Goal: Information Seeking & Learning: Find specific fact

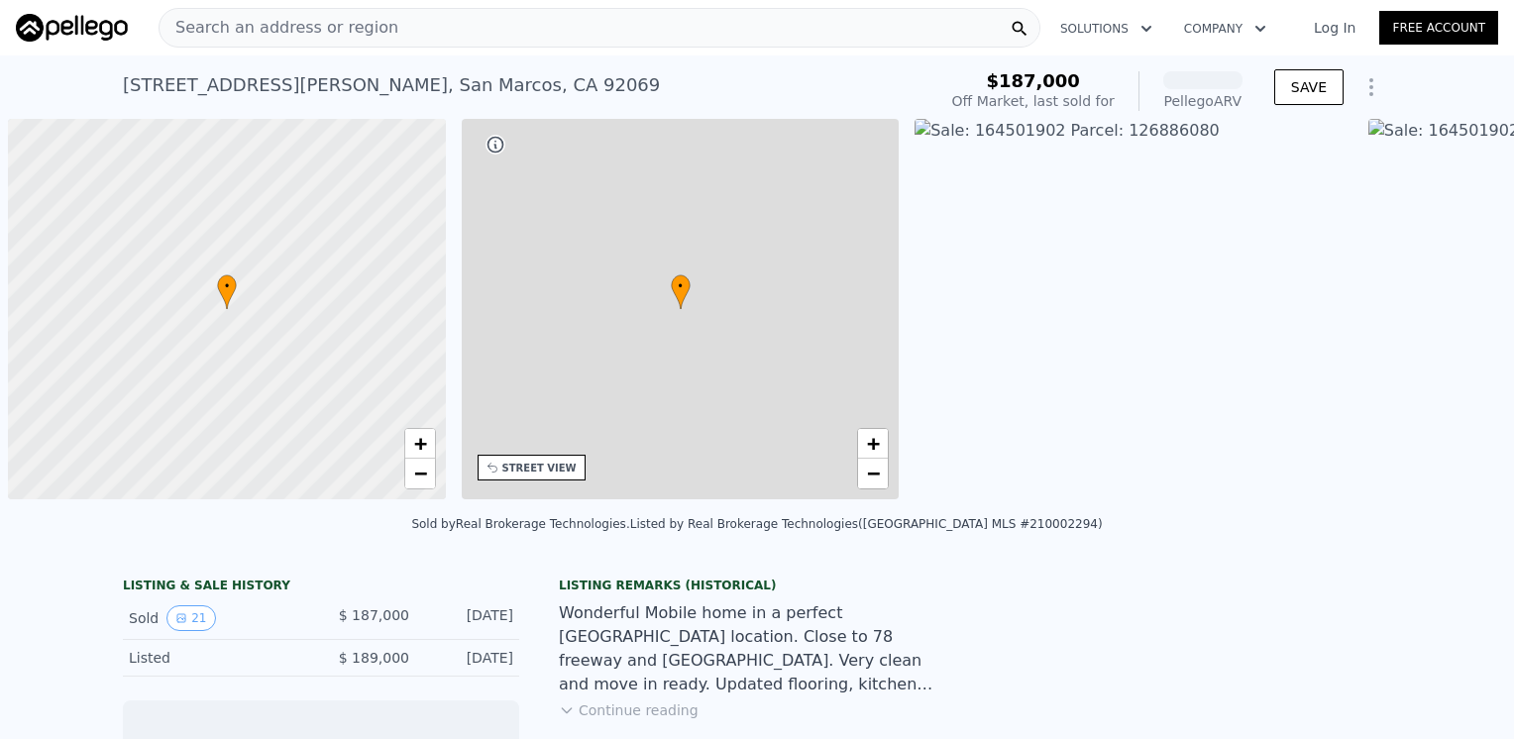
scroll to position [0, 8]
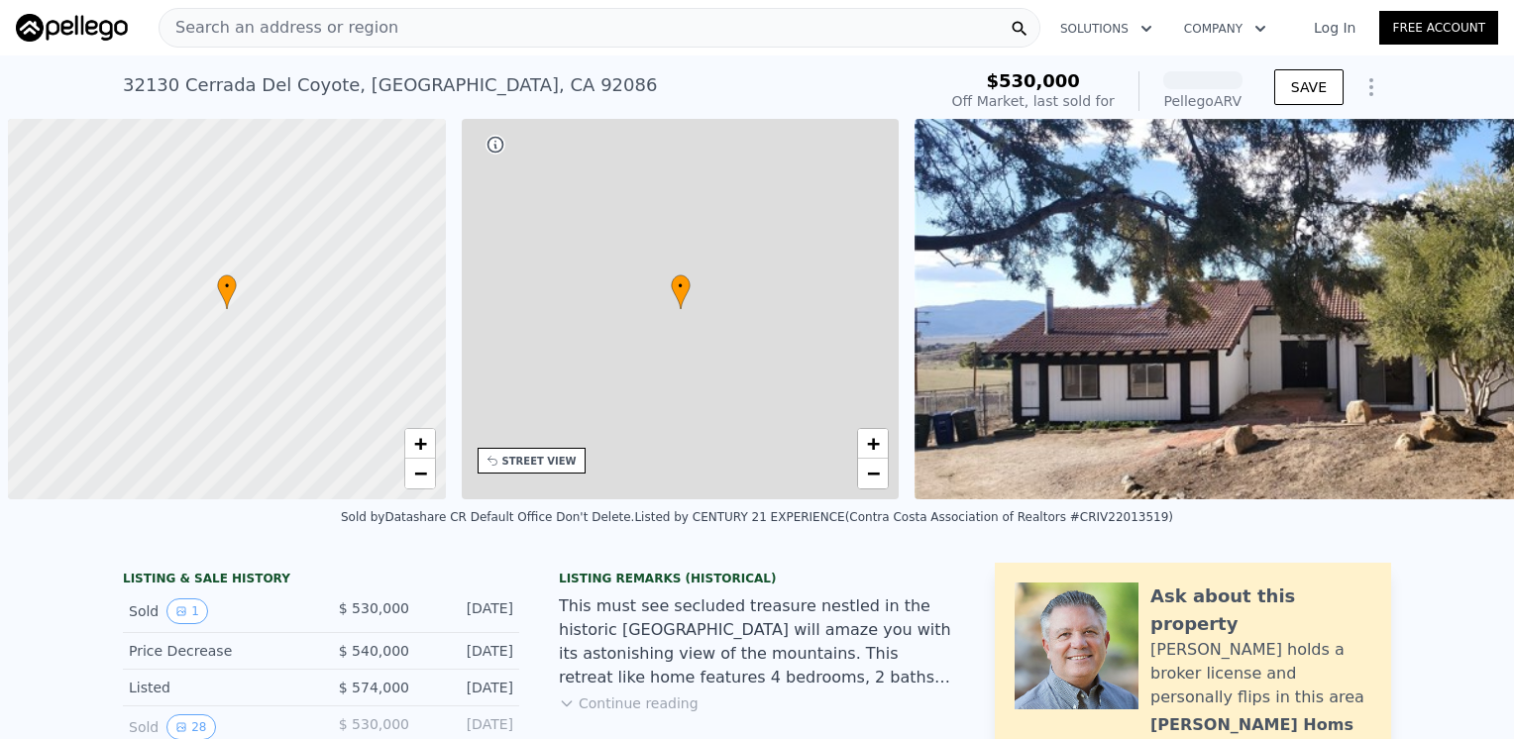
scroll to position [0, 8]
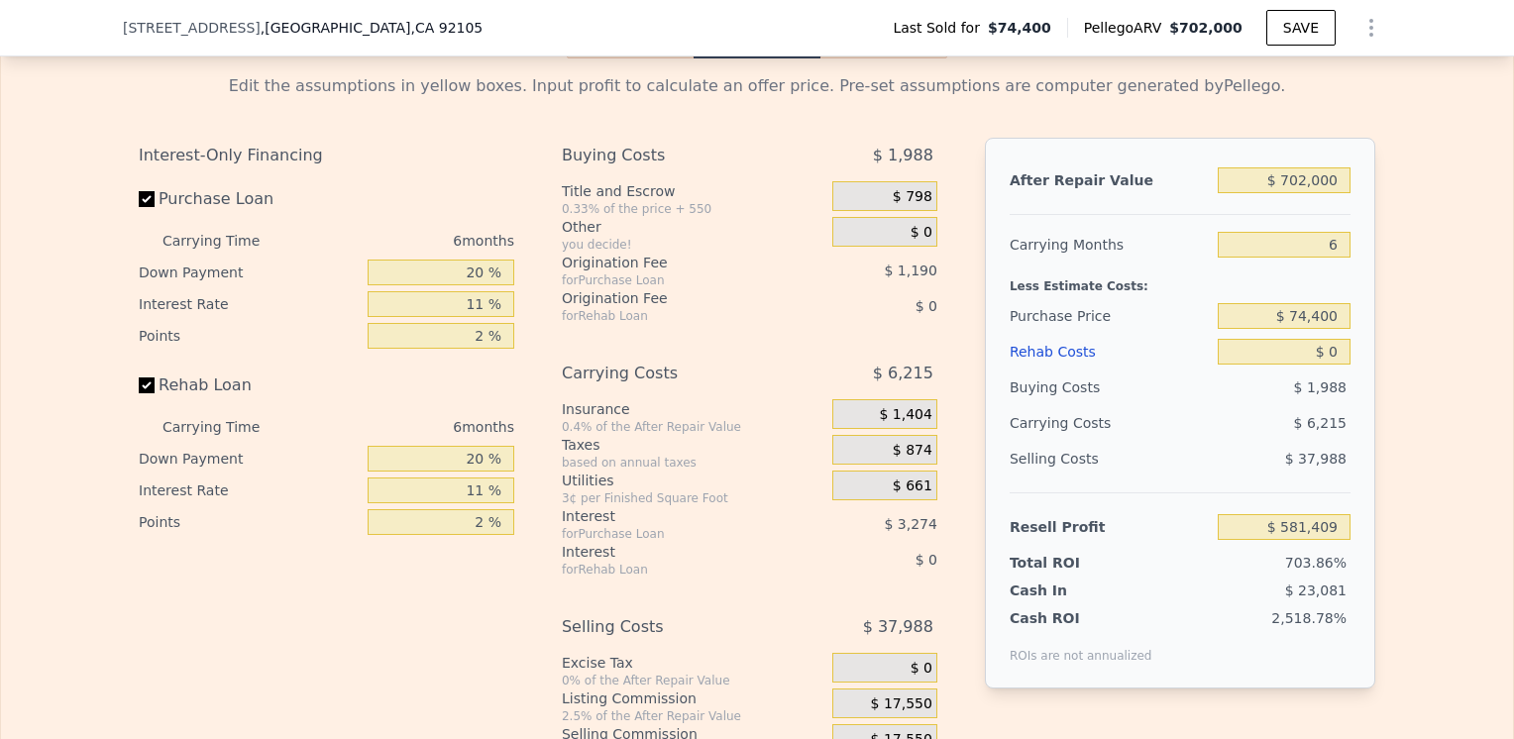
scroll to position [2865, 0]
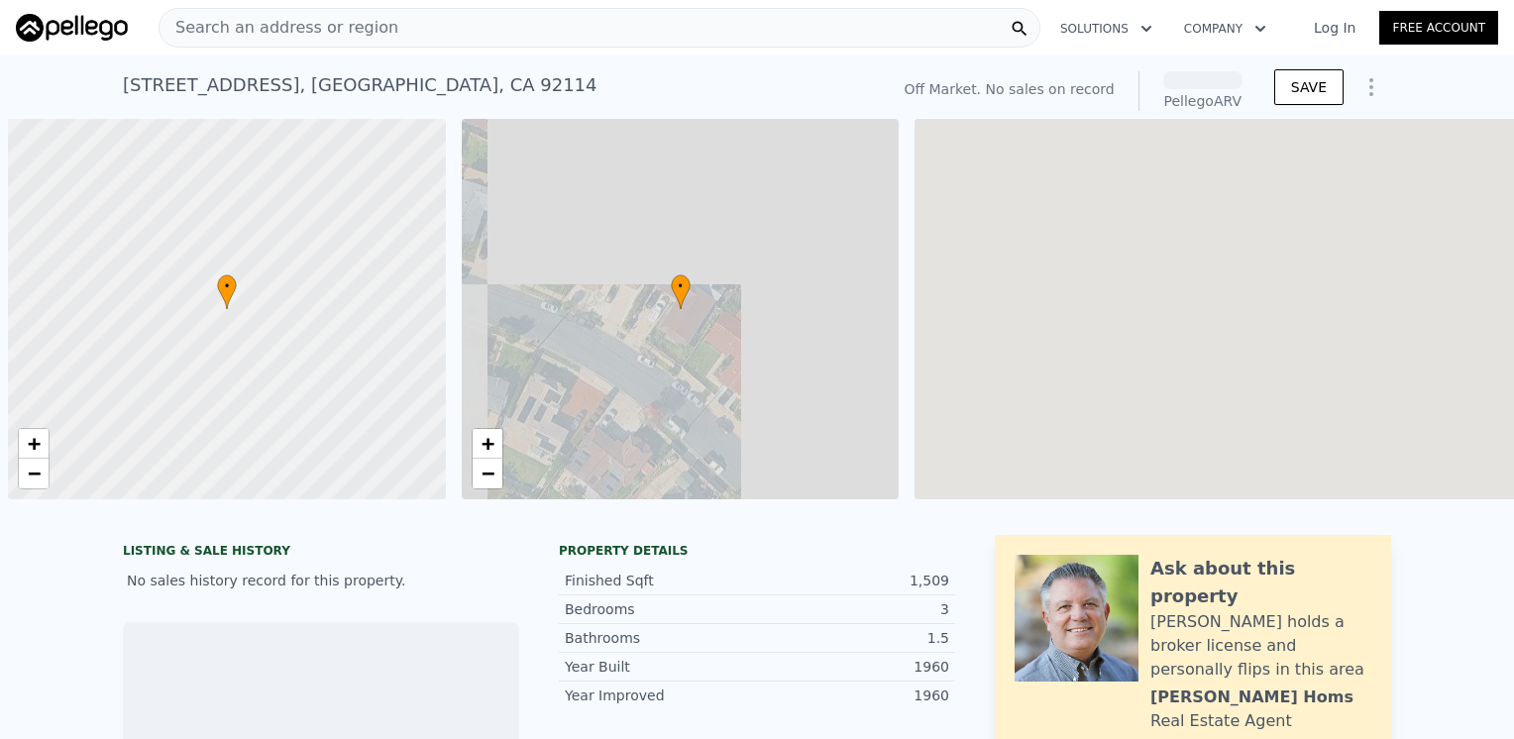
scroll to position [0, 8]
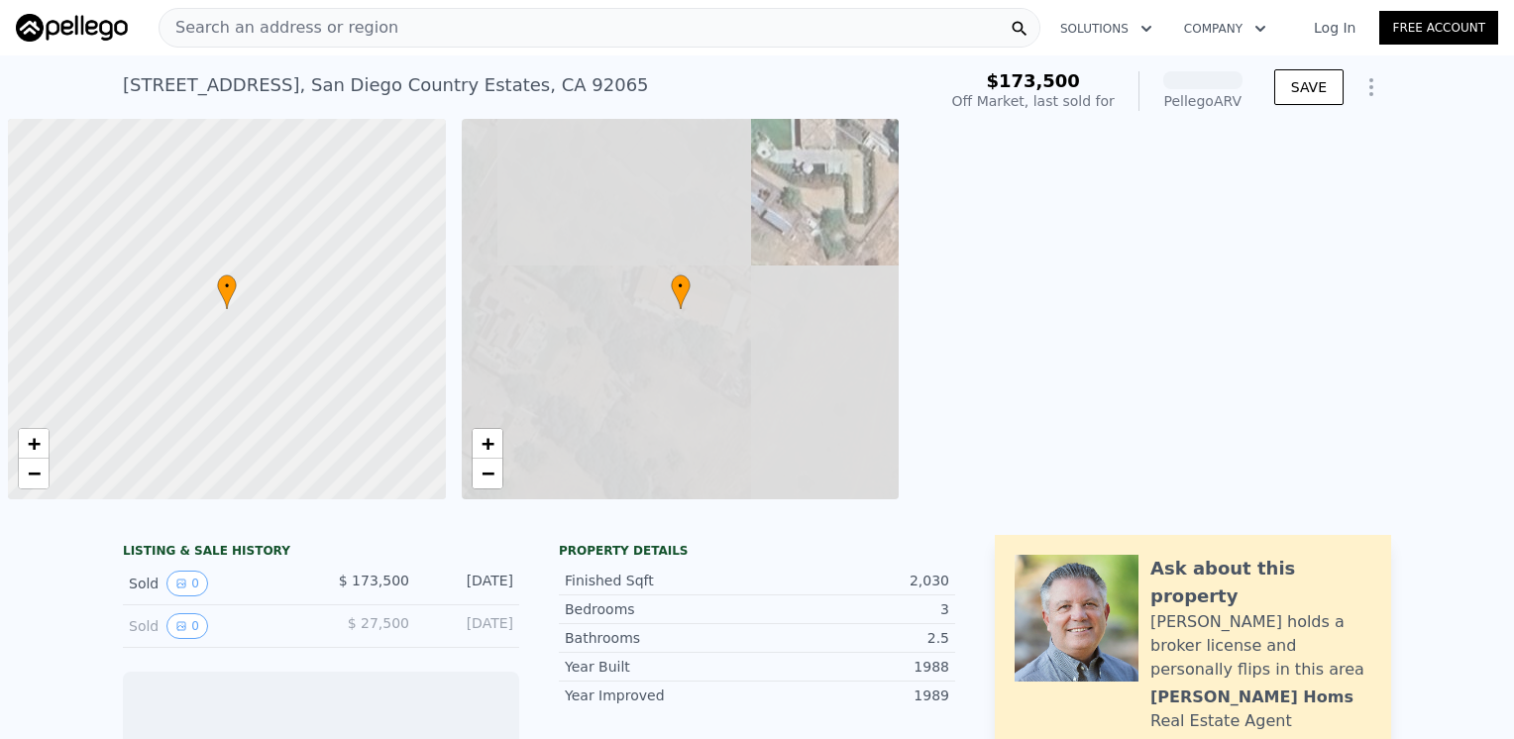
scroll to position [0, 8]
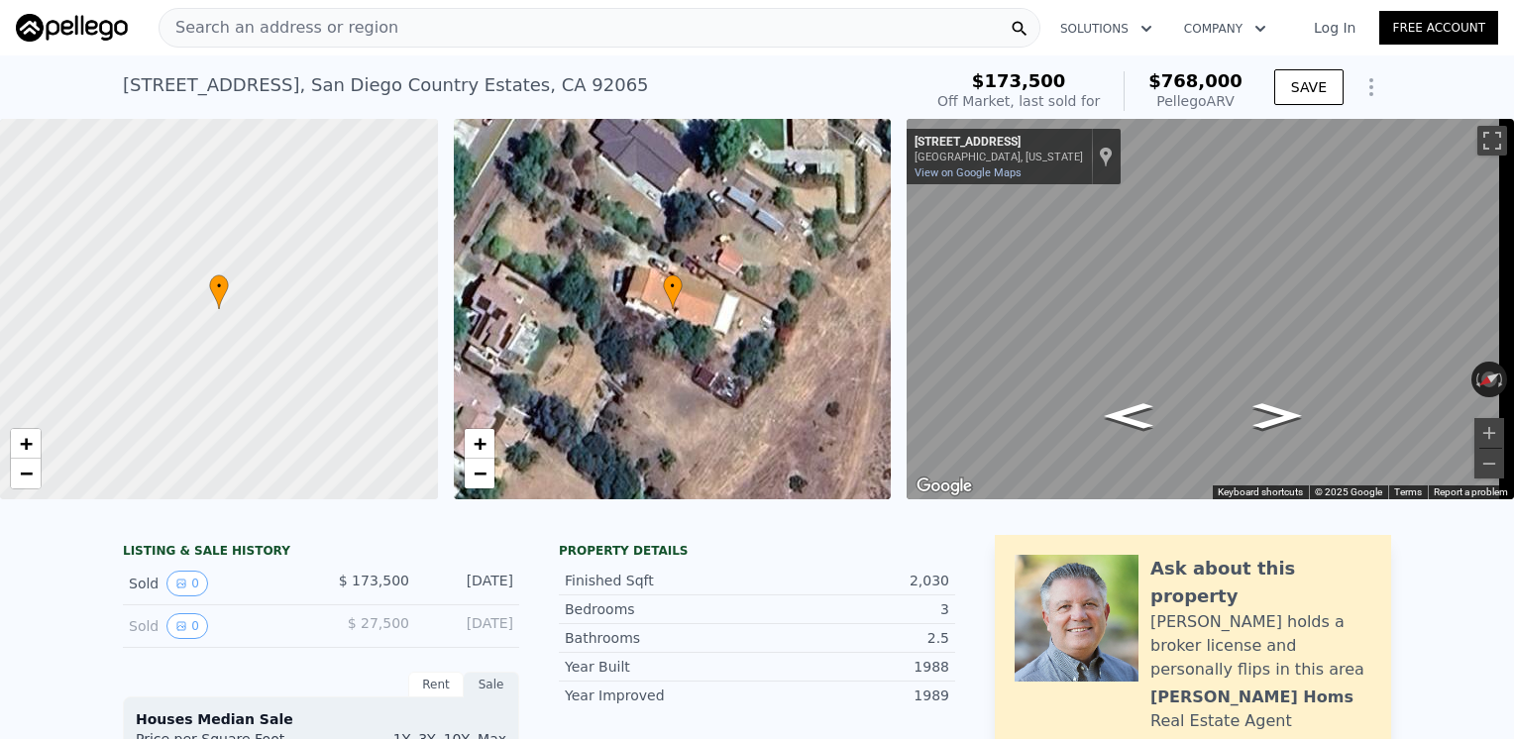
drag, startPoint x: 1158, startPoint y: 75, endPoint x: 1236, endPoint y: 92, distance: 80.1
click at [1236, 92] on div "$768,000 Pellego ARV" at bounding box center [1182, 91] width 119 height 40
drag, startPoint x: 1236, startPoint y: 92, endPoint x: 1235, endPoint y: 104, distance: 11.9
click at [1235, 104] on div "Pellego ARV" at bounding box center [1195, 101] width 94 height 20
drag, startPoint x: 1235, startPoint y: 104, endPoint x: 1162, endPoint y: 77, distance: 78.0
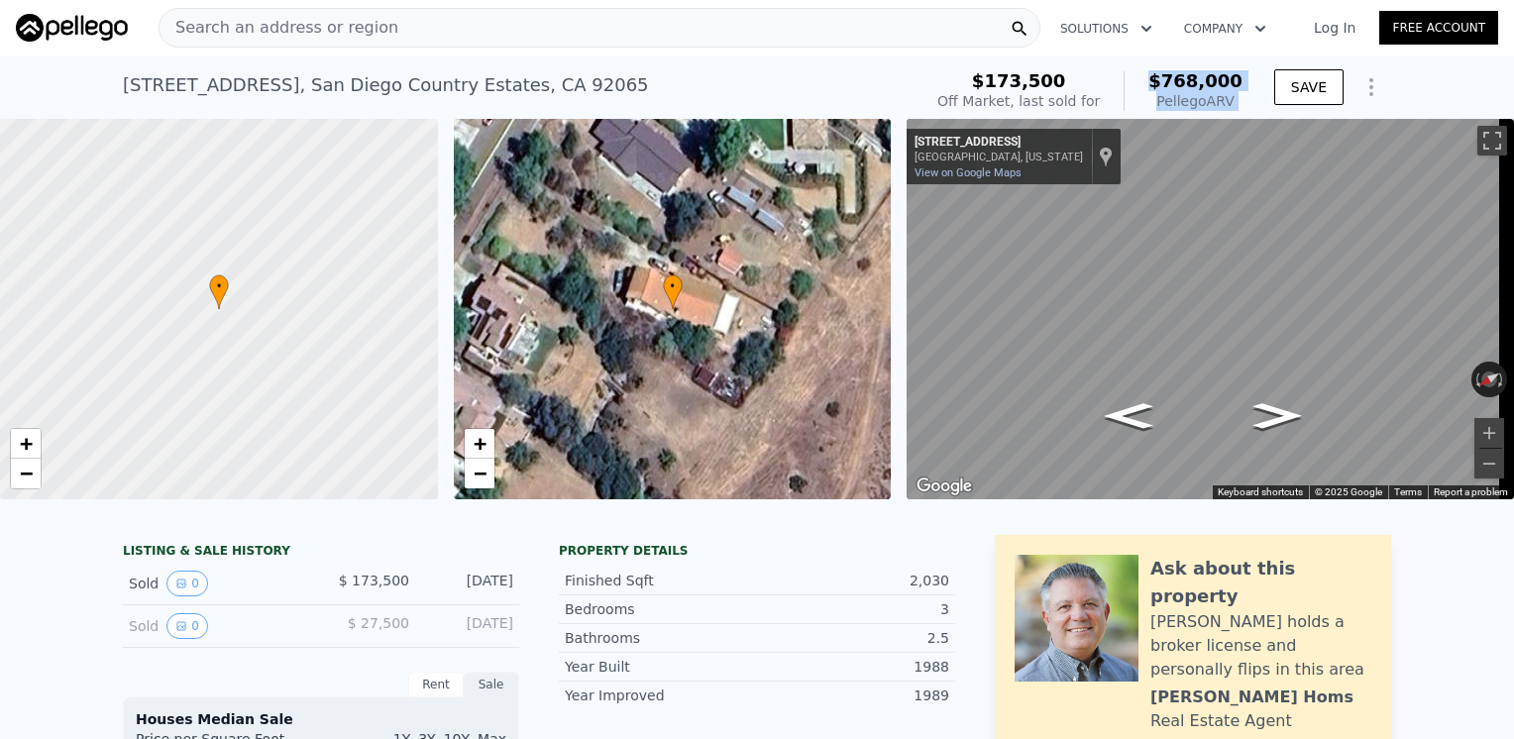
click at [1162, 77] on div "$768,000 Pellego ARV" at bounding box center [1182, 91] width 119 height 40
copy div "$768,000 Pellego ARV"
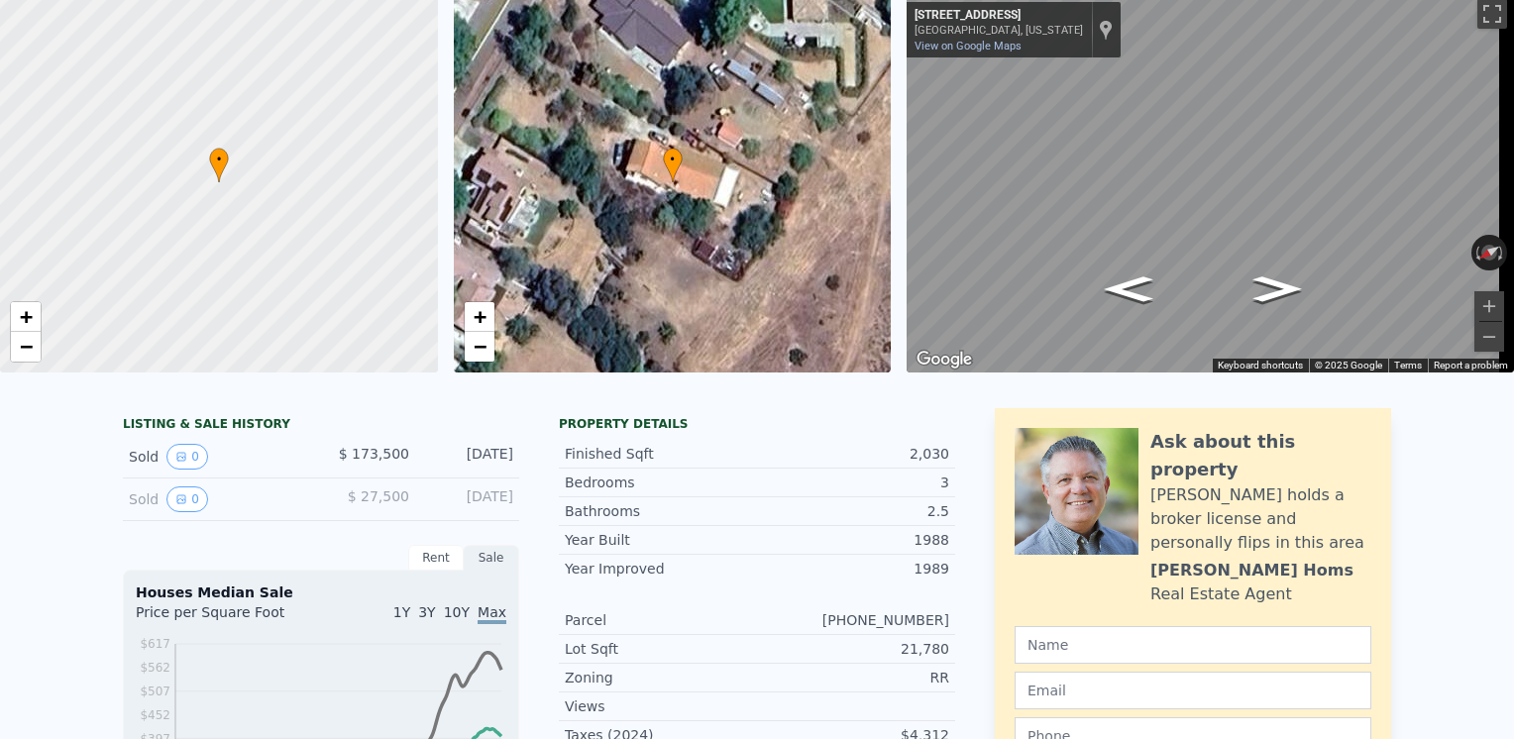
scroll to position [7, 0]
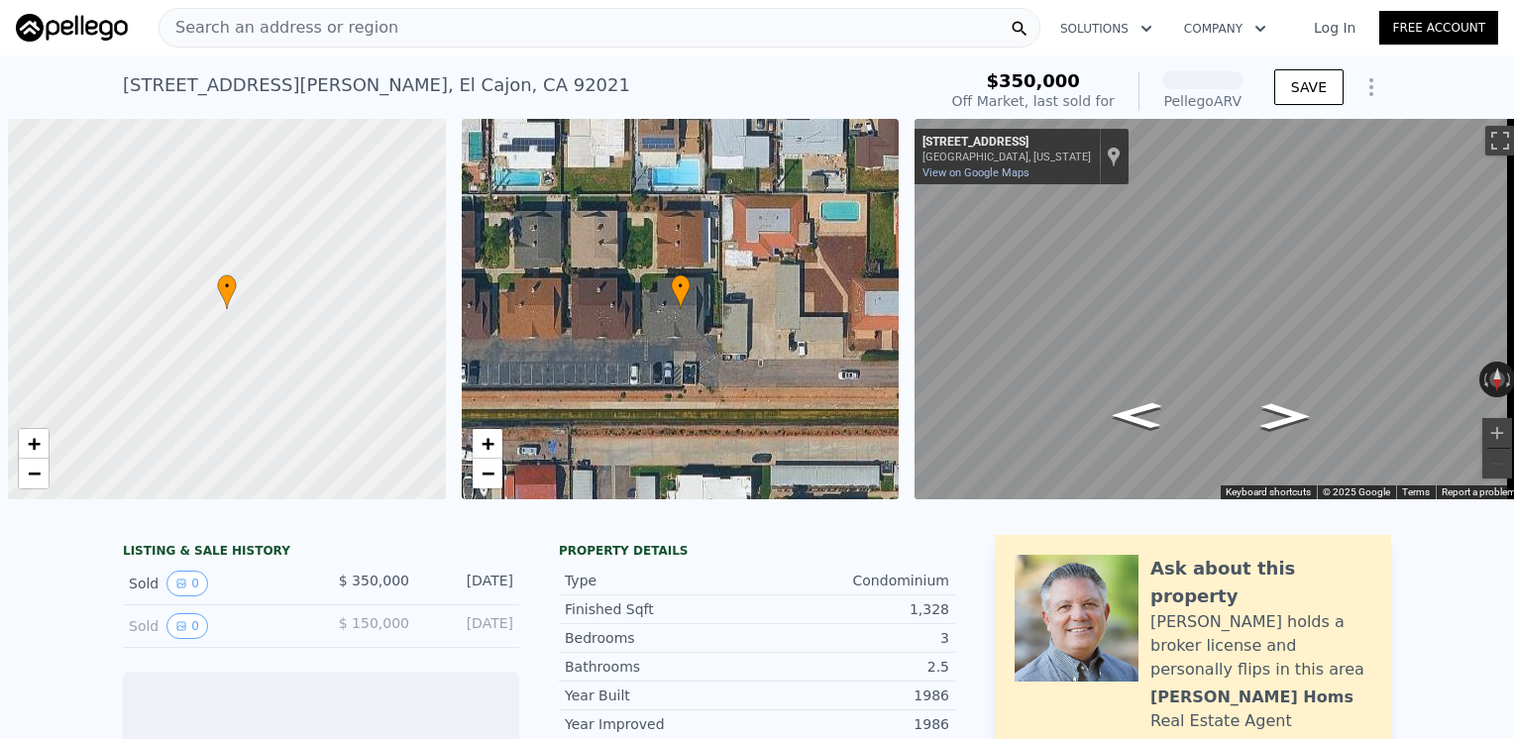
scroll to position [0, 8]
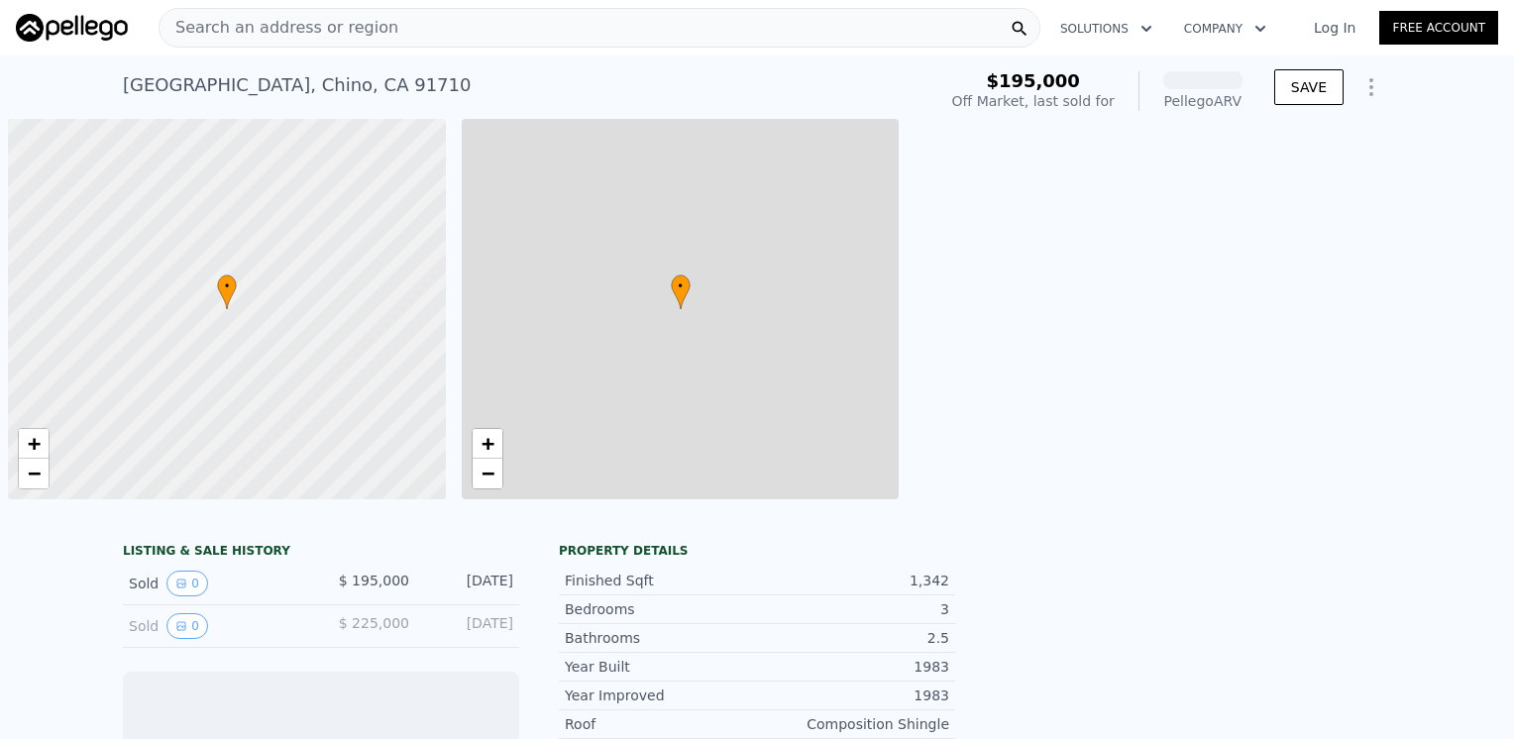
scroll to position [0, 8]
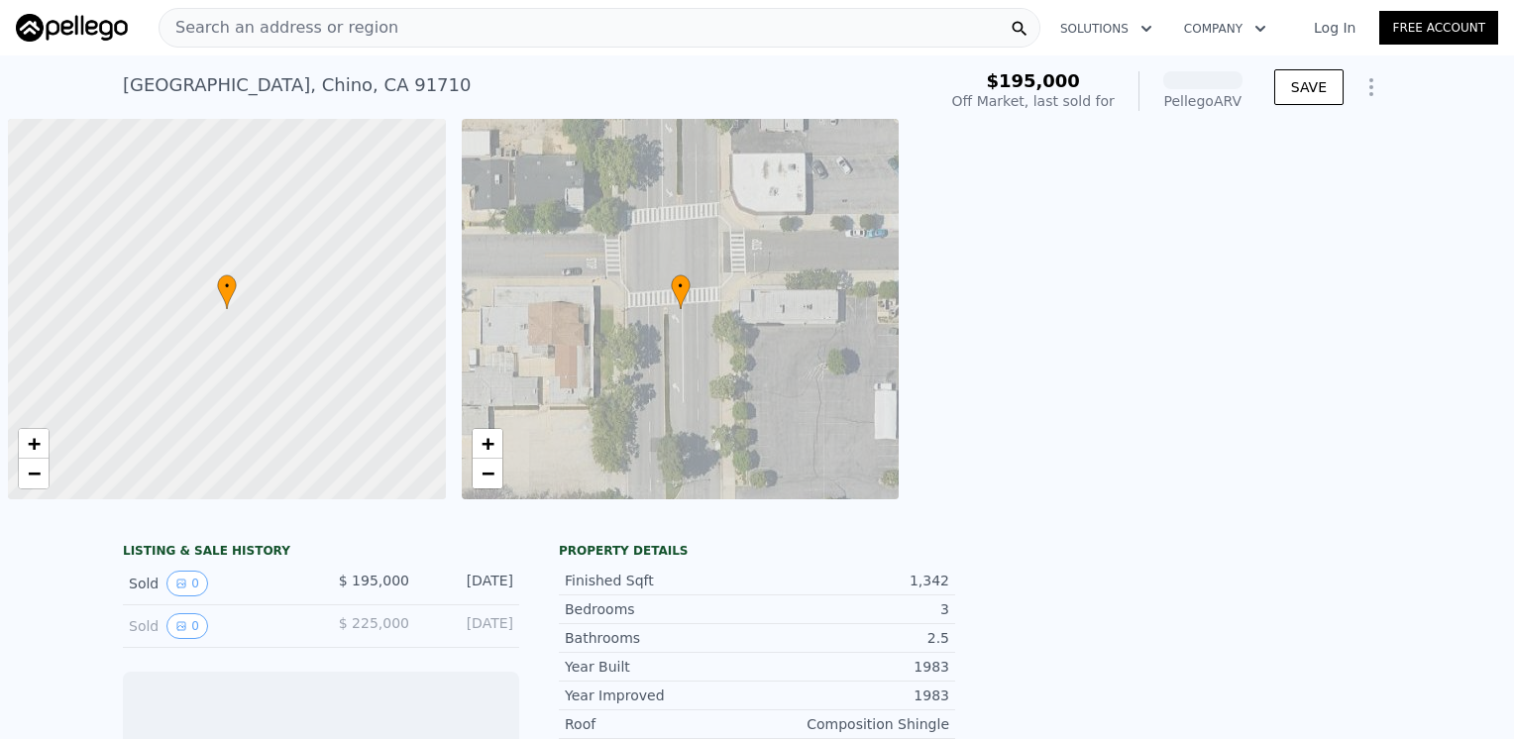
scroll to position [0, 8]
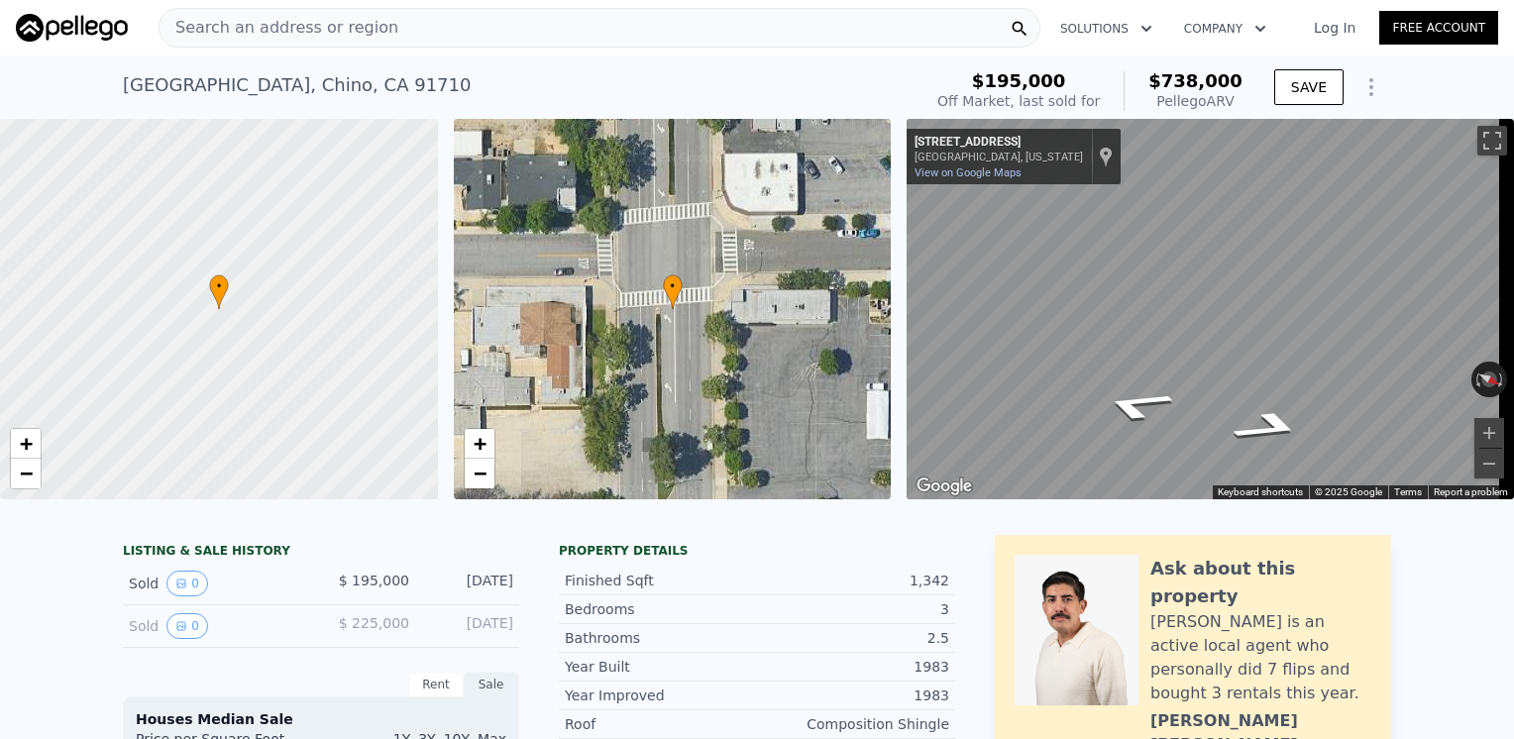
click at [289, 77] on div "15212 Mariposa Ave , Chino , CA 91710" at bounding box center [297, 85] width 348 height 28
copy div "15212 Mariposa Ave , Chino , CA 91710 Sold Dec 2010 for $195k (~ARV $738k )"
drag, startPoint x: 1145, startPoint y: 77, endPoint x: 1256, endPoint y: 109, distance: 115.4
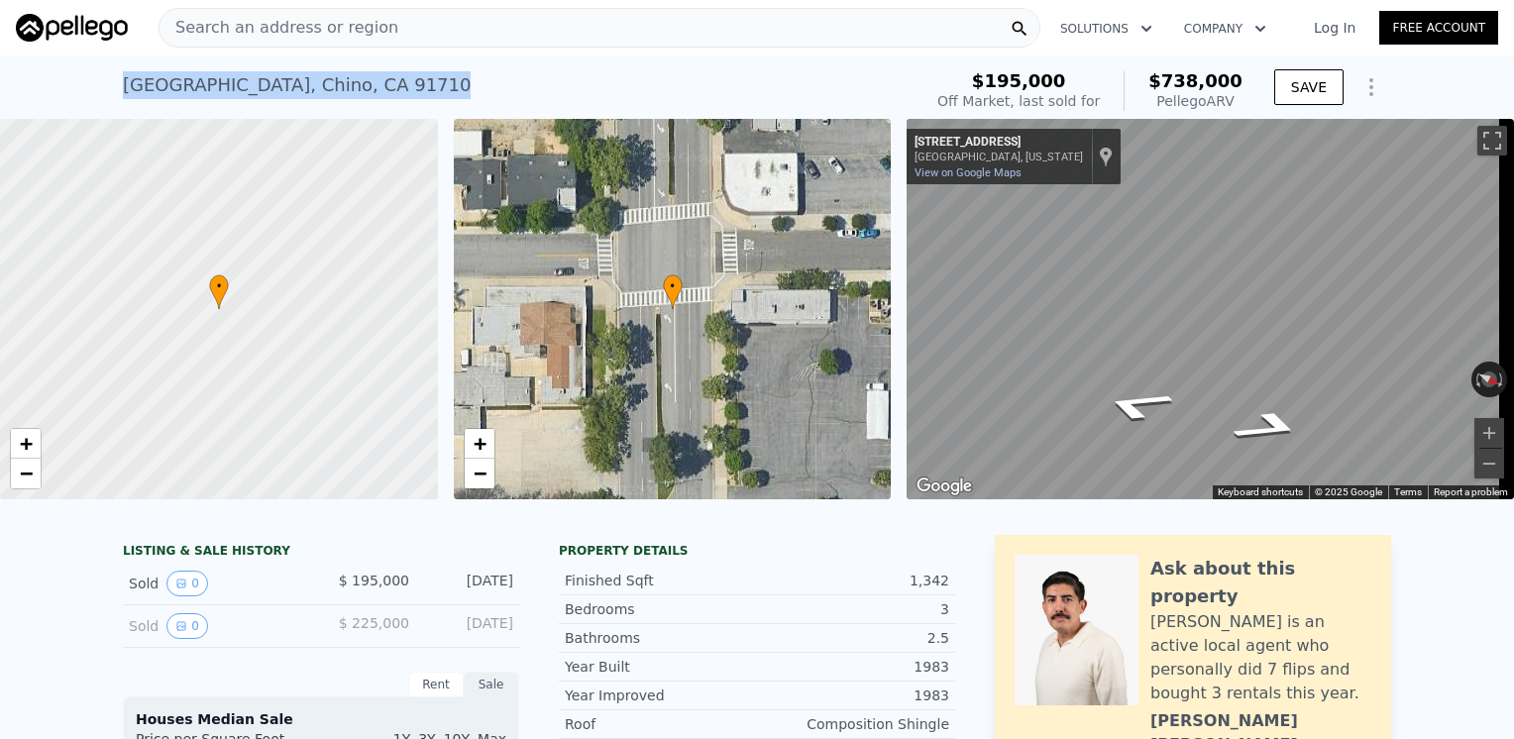
click at [1256, 109] on div "$195,000 Off Market, last sold for $738,000 Pellego ARV SAVE" at bounding box center [1160, 90] width 462 height 55
copy div "$738,000 Pellego ARV"
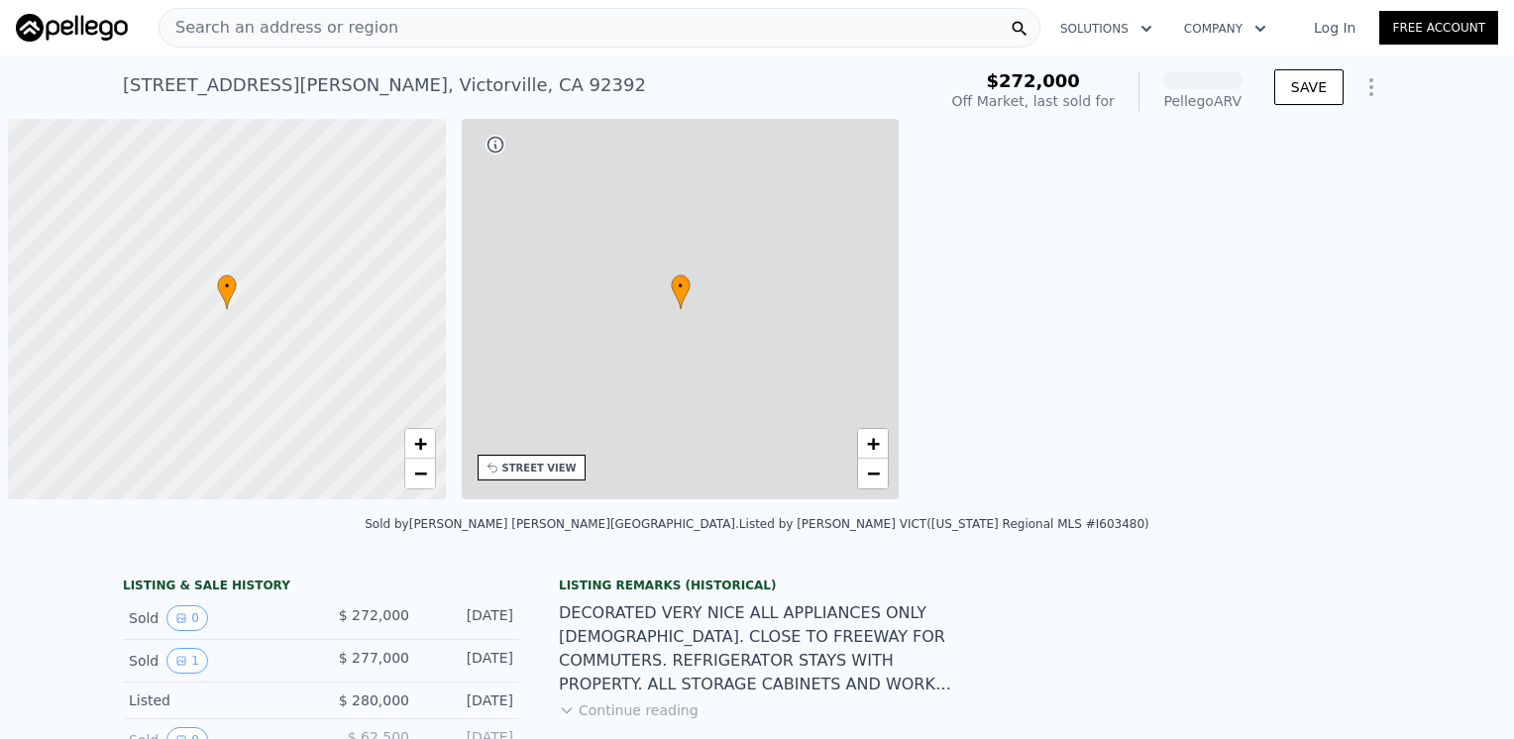
scroll to position [0, 8]
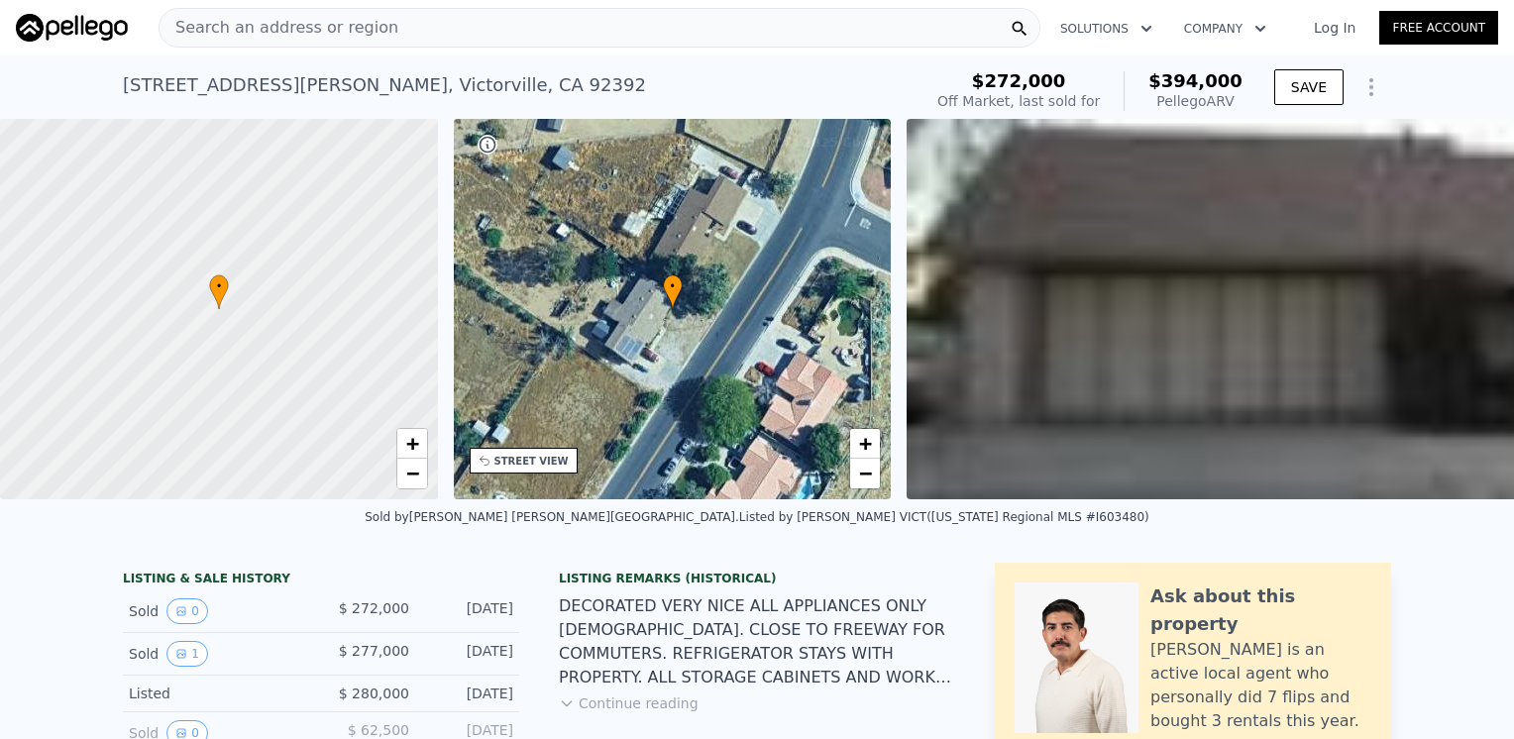
drag, startPoint x: 1158, startPoint y: 80, endPoint x: 1244, endPoint y: 102, distance: 88.9
click at [1244, 102] on div "$272,000 Off Market, last sold for $394,000 Pellego ARV" at bounding box center [1089, 90] width 321 height 55
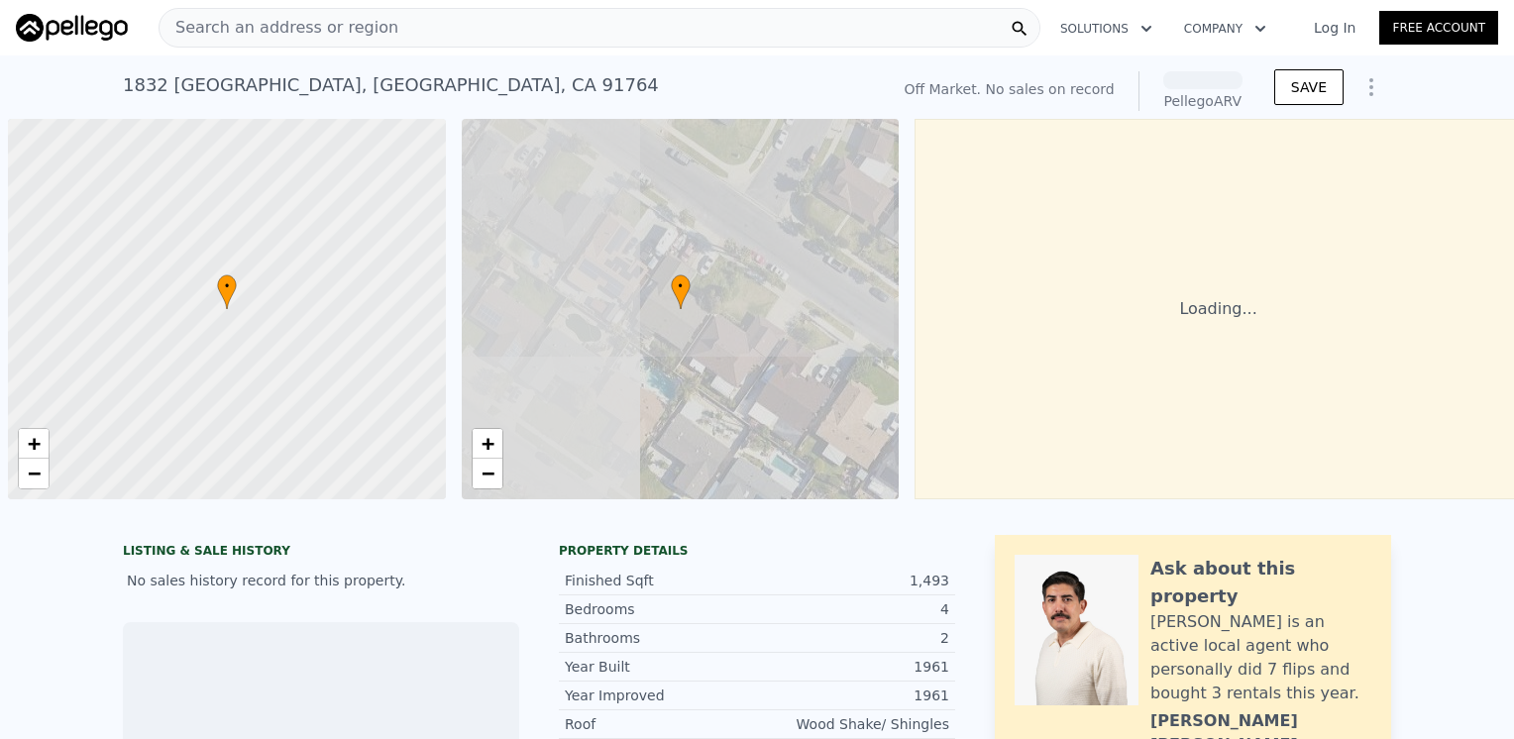
scroll to position [0, 8]
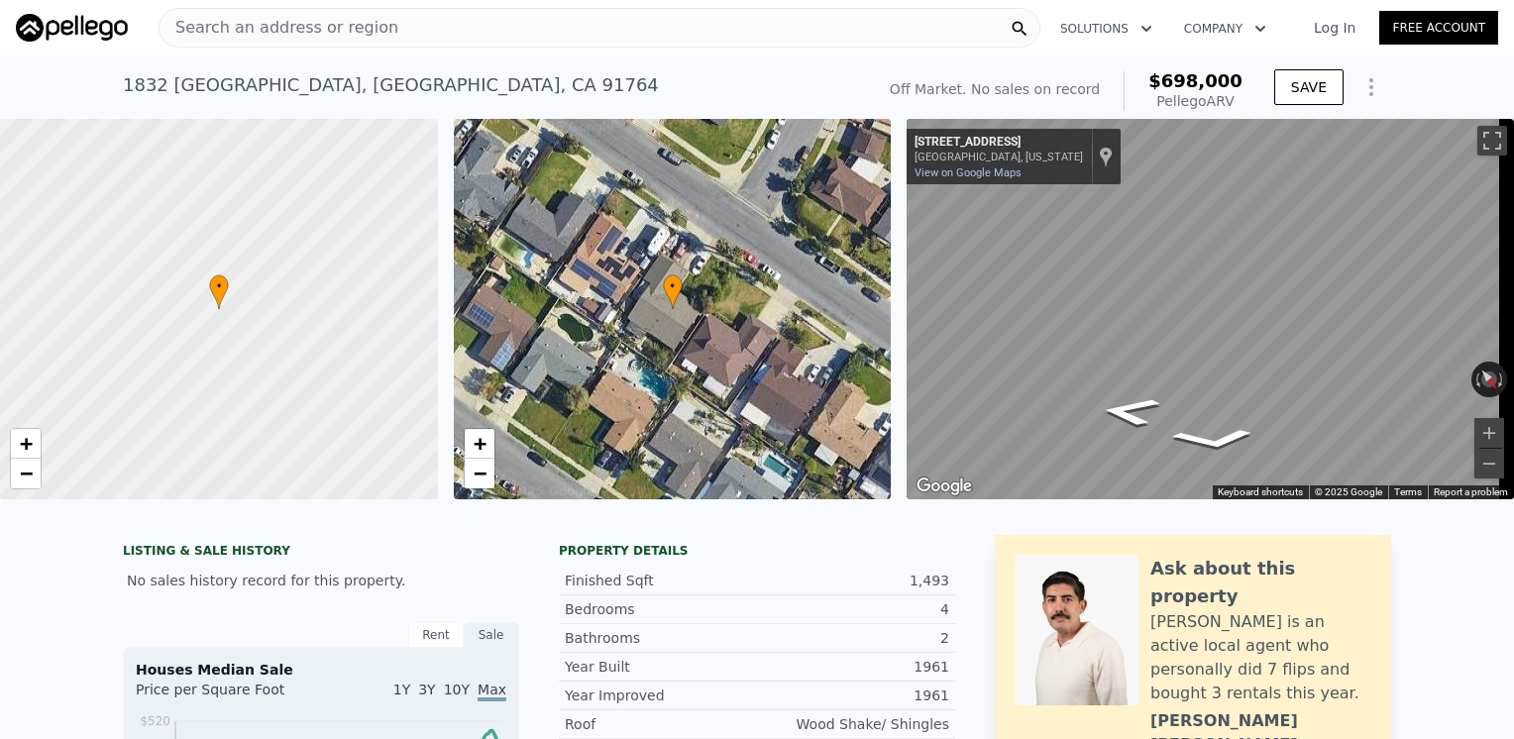
drag, startPoint x: 1177, startPoint y: 85, endPoint x: 1245, endPoint y: 99, distance: 69.7
click at [1245, 99] on div "Off Market. No sales on record $698,000 Pellego ARV" at bounding box center [1066, 90] width 369 height 55
copy div "$698,000 Pellego ARV"
click at [571, 23] on div "Search an address or region" at bounding box center [600, 28] width 882 height 40
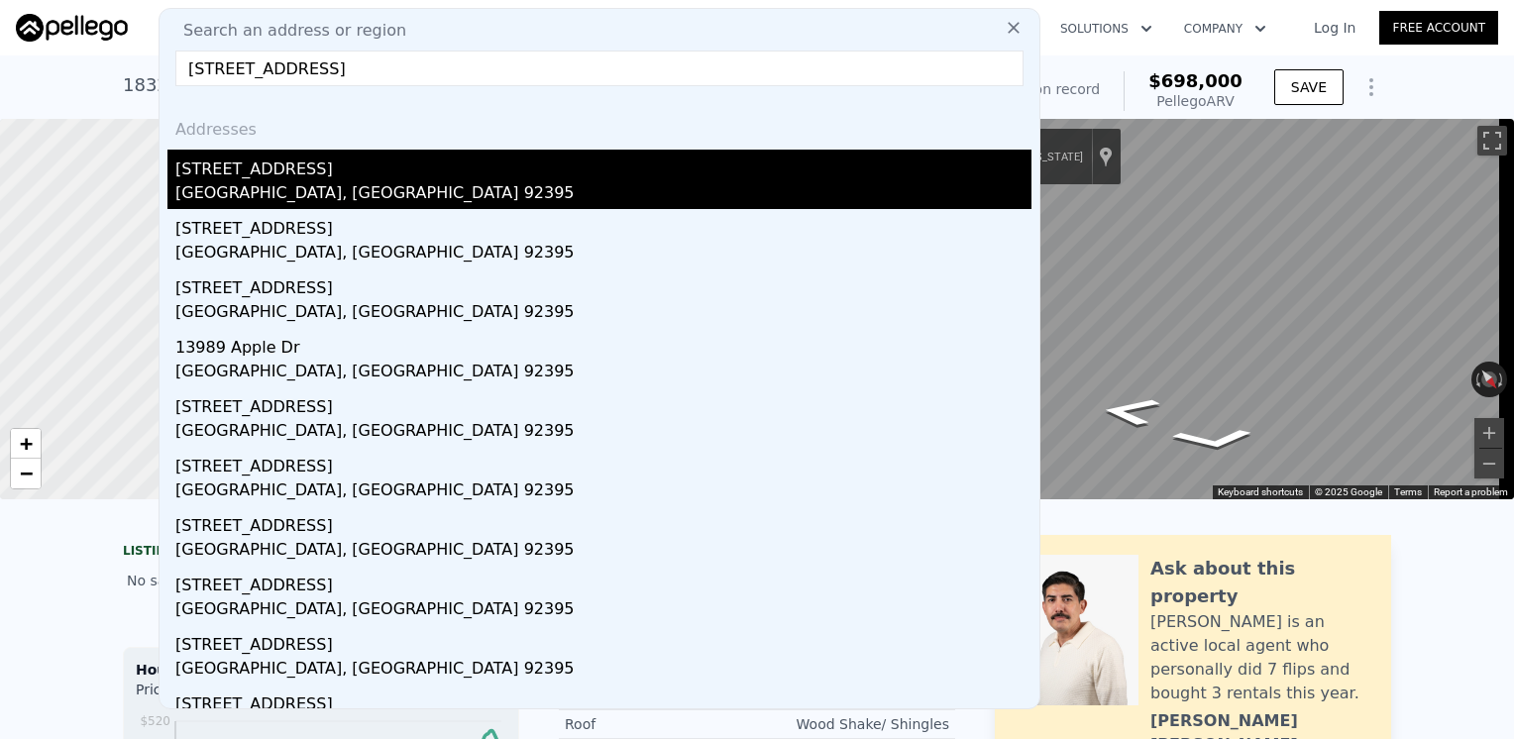
type input "14159 Apple Creek Drive, Victorville, CA 92395"
click at [363, 187] on div "Victorville, CA 92395" at bounding box center [603, 195] width 856 height 28
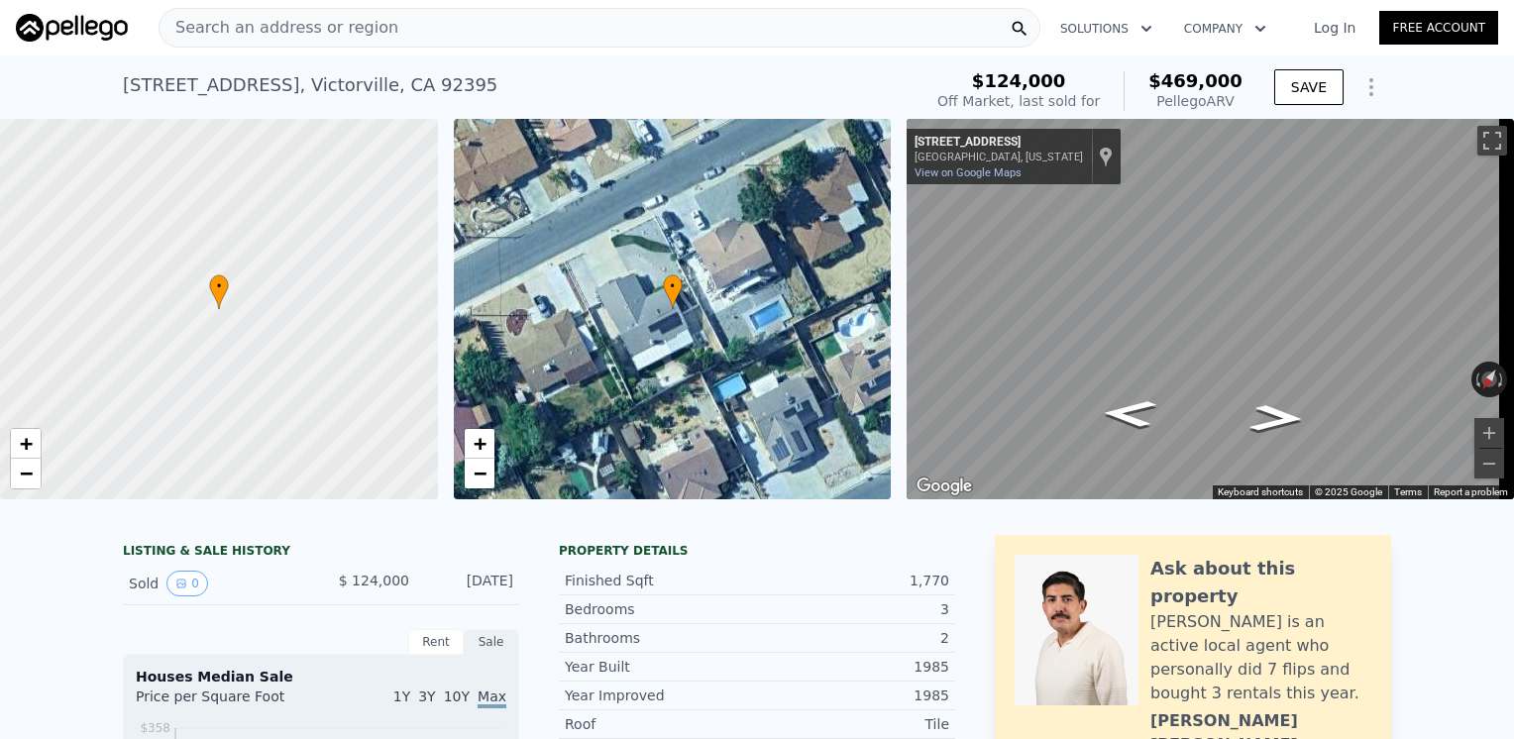
copy div "$469,000 Pellego ARV"
drag, startPoint x: 1140, startPoint y: 84, endPoint x: 1236, endPoint y: 101, distance: 97.6
click at [1236, 101] on div "$469,000 Pellego ARV" at bounding box center [1182, 91] width 119 height 40
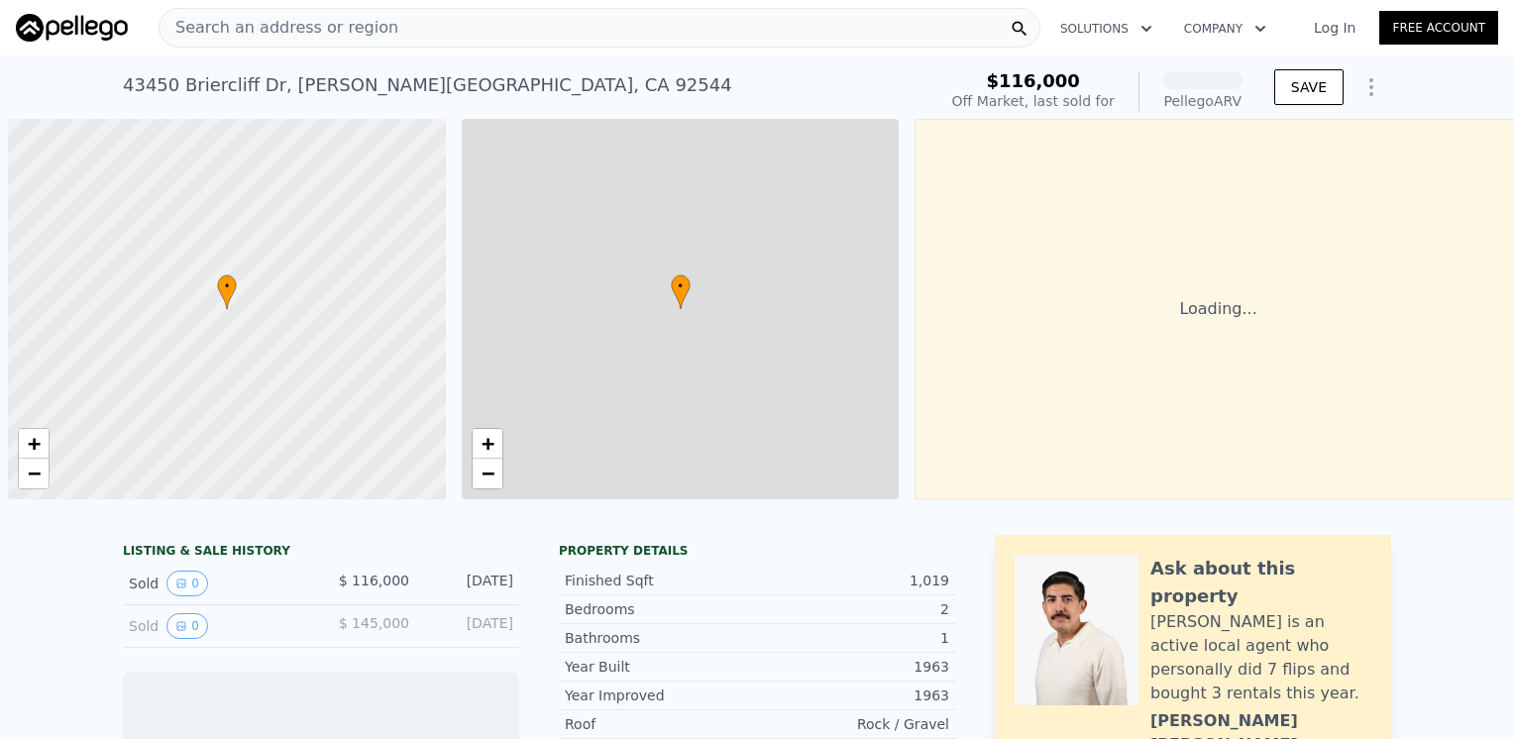
scroll to position [0, 8]
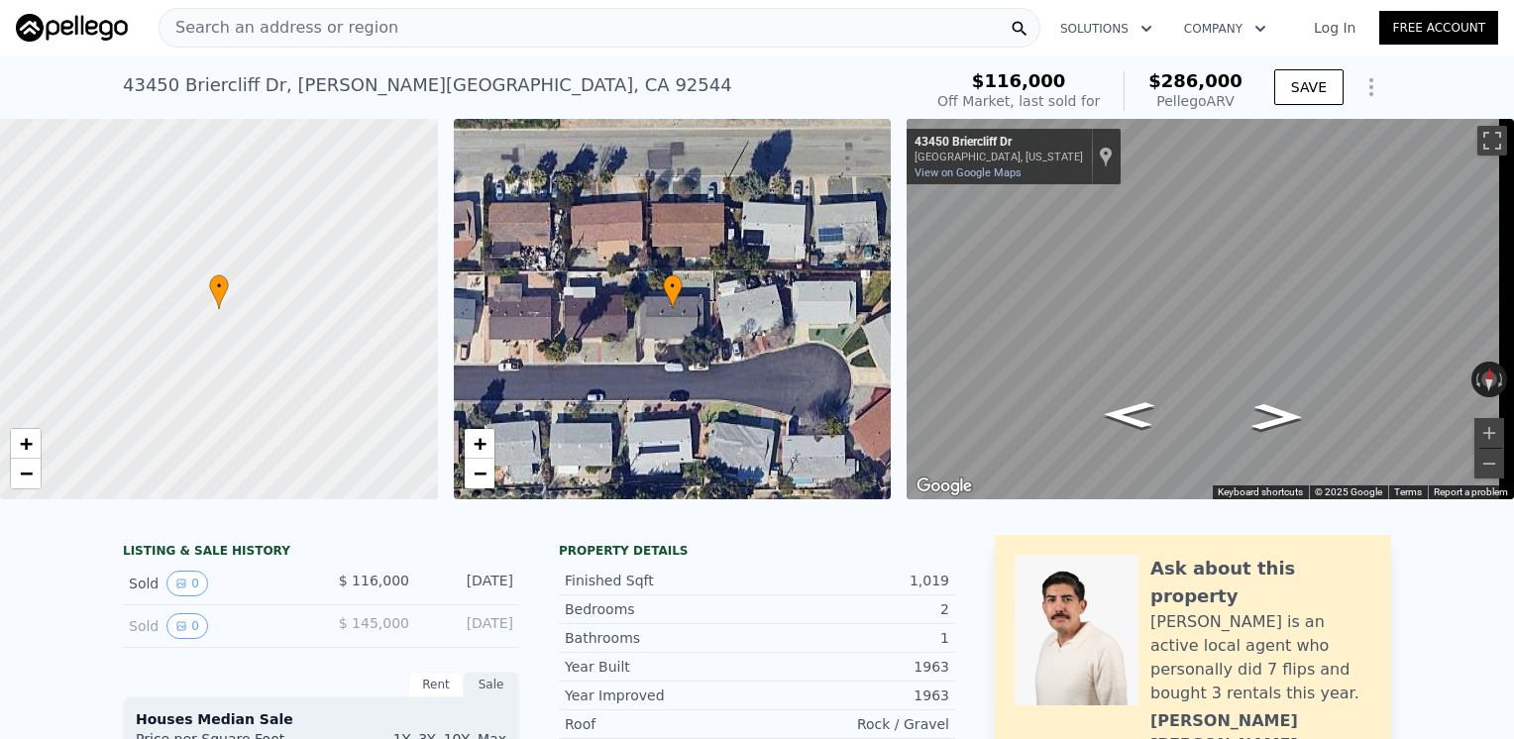
drag, startPoint x: 1157, startPoint y: 76, endPoint x: 1245, endPoint y: 96, distance: 90.4
click at [1245, 96] on div "$116,000 Off Market, last sold for $286,000 Pellego ARV" at bounding box center [1089, 90] width 321 height 55
copy div "$286,000 Pellego ARV"
click at [388, 30] on div "Search an address or region" at bounding box center [600, 28] width 882 height 40
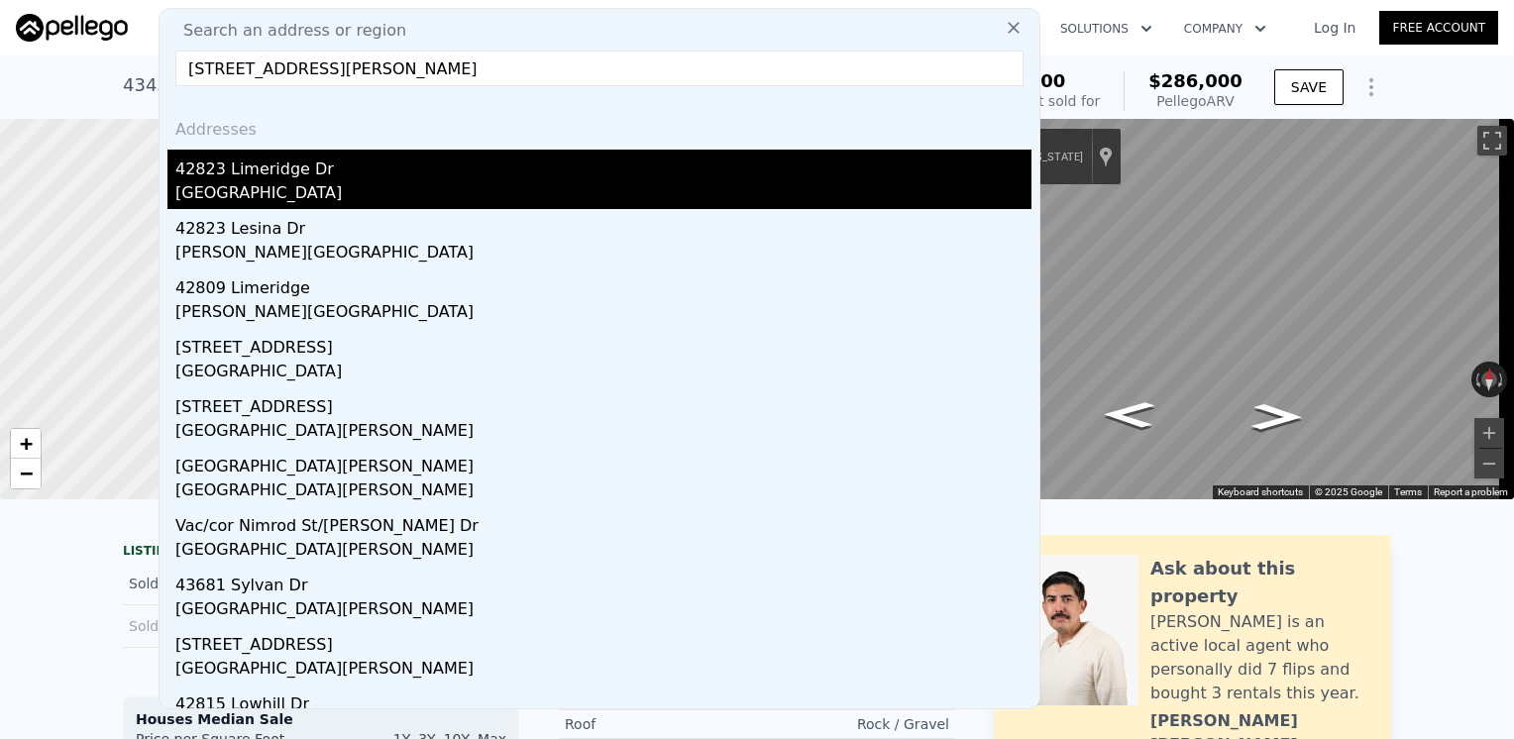
type input "[STREET_ADDRESS][PERSON_NAME]"
click at [386, 176] on div "42823 Limeridge Dr" at bounding box center [603, 166] width 856 height 32
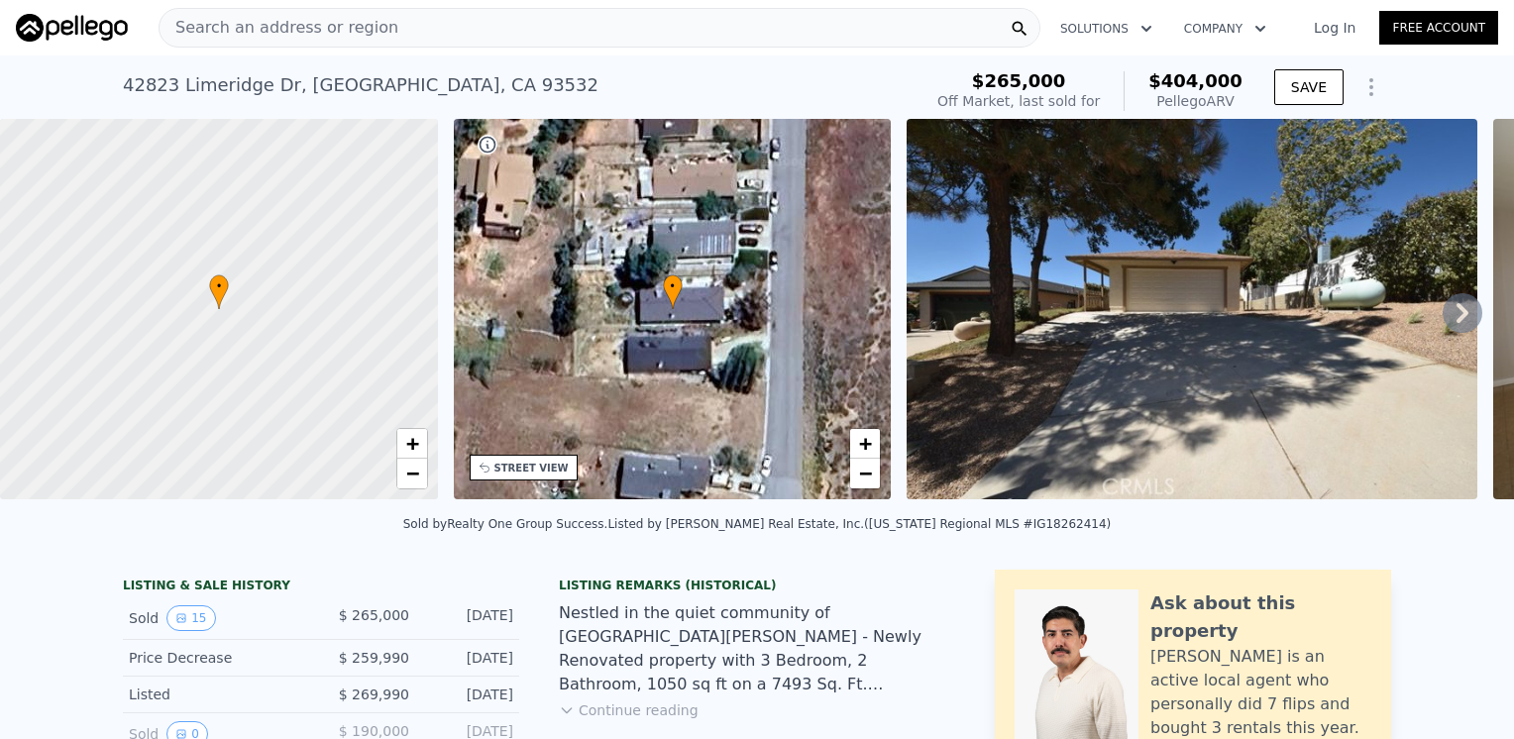
click at [357, 44] on div "Search an address or region" at bounding box center [278, 28] width 239 height 38
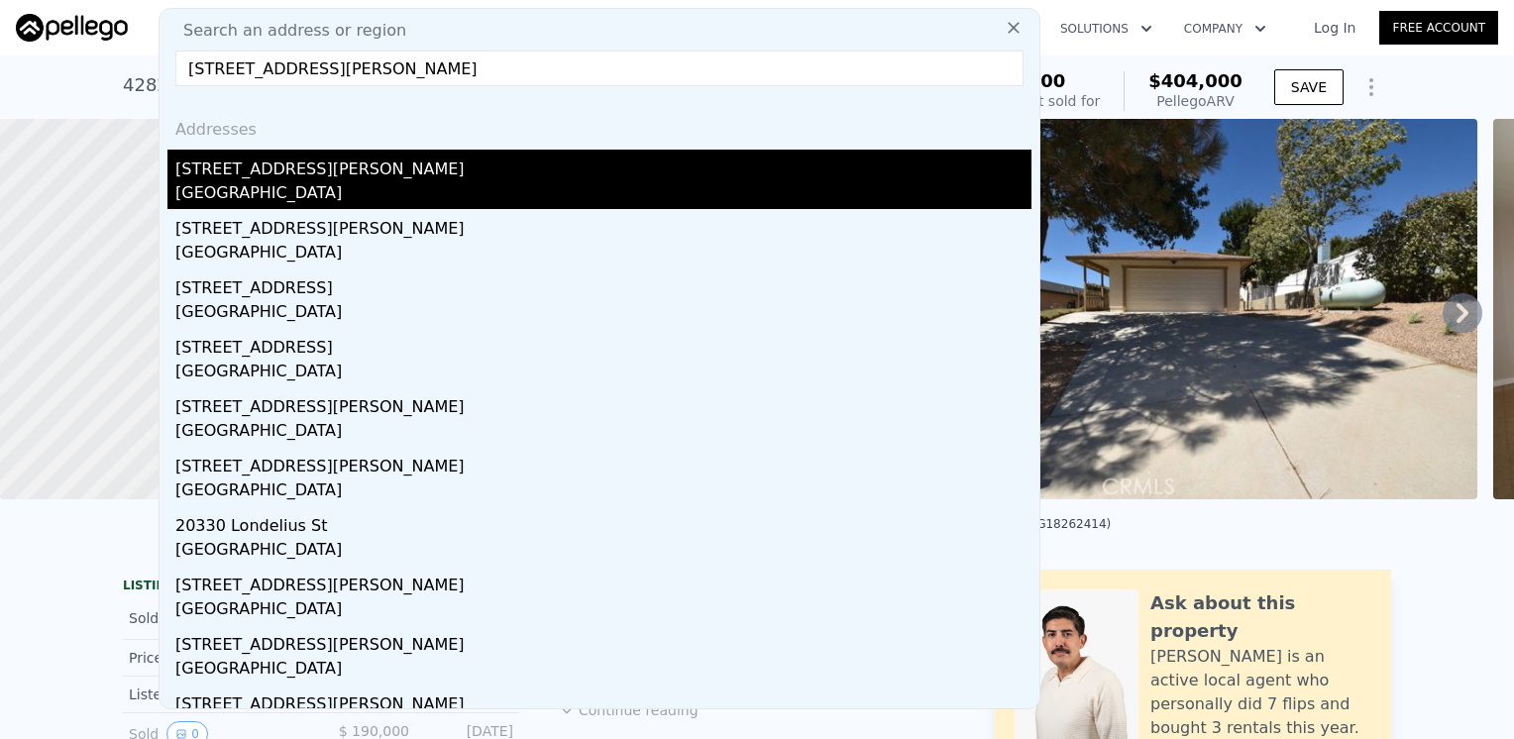
type input "20330 Bryant Street, Los Angeles, CA 91306"
click at [355, 181] on div "Los Angeles, CA 91306" at bounding box center [603, 195] width 856 height 28
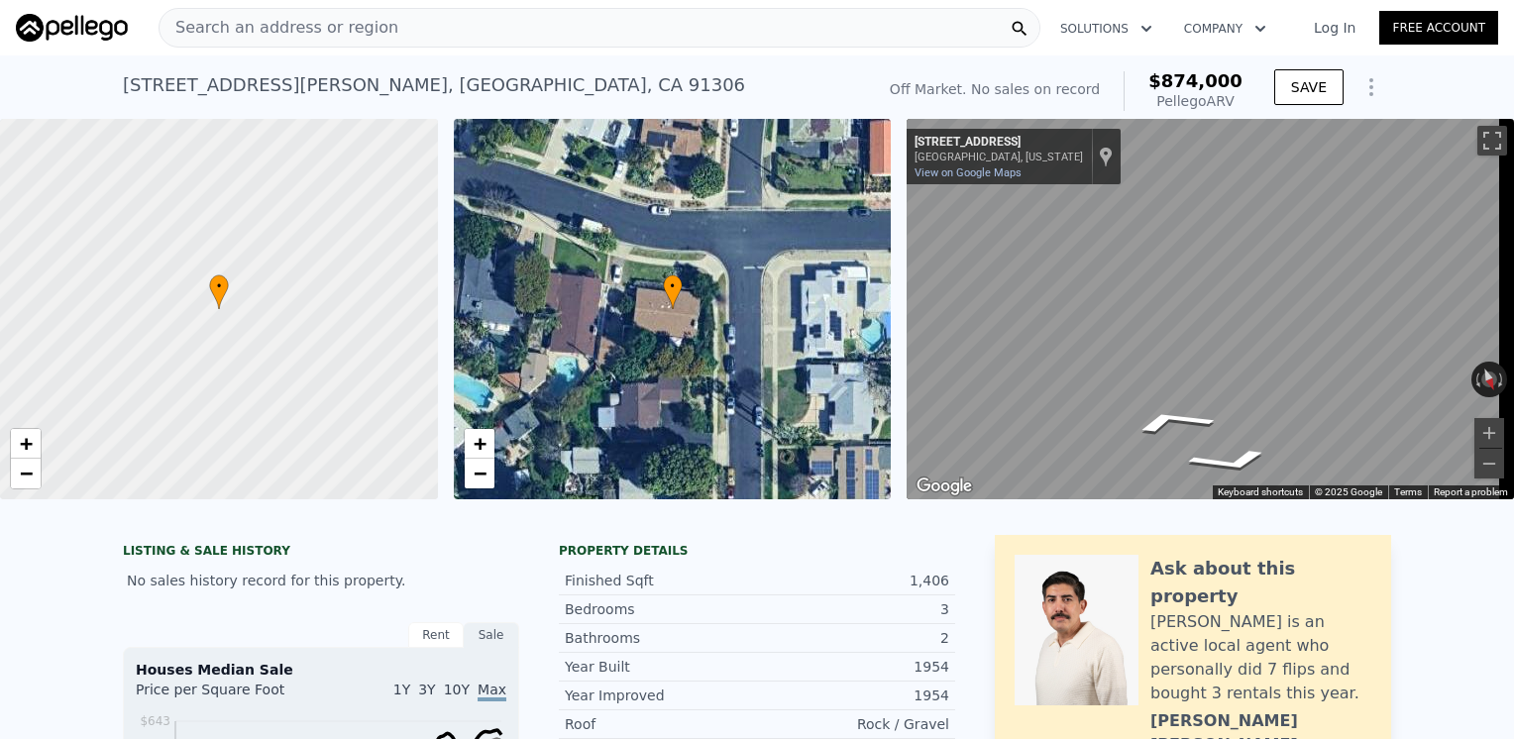
click at [837, 398] on div "• + − • + − ← Move left → Move right ↑ Move up ↓ Move down + Zoom in - Zoom out…" at bounding box center [757, 309] width 1514 height 380
click at [411, 38] on div "Search an address or region" at bounding box center [600, 28] width 882 height 40
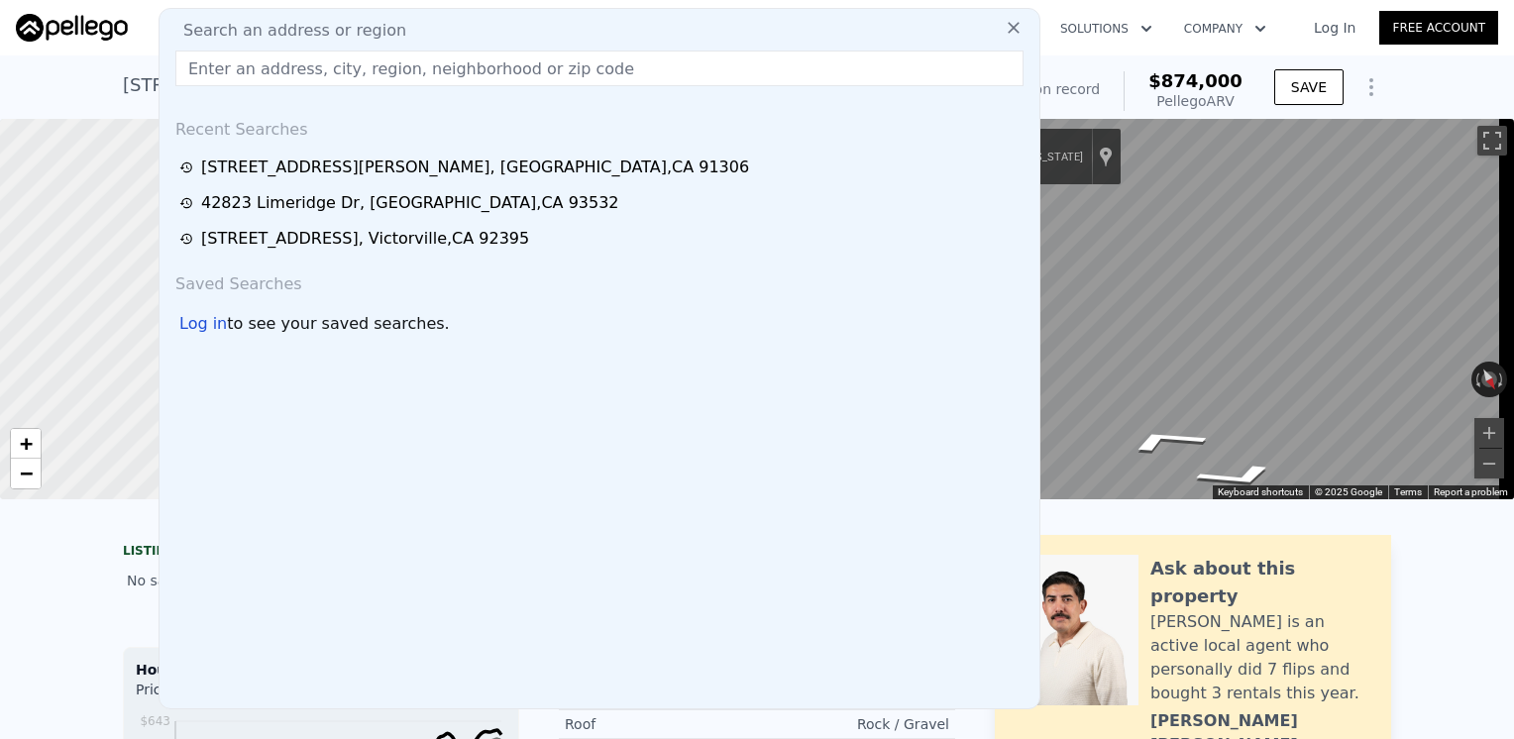
click at [410, 30] on div "Search an address or region" at bounding box center [599, 31] width 864 height 24
click at [404, 65] on input "text" at bounding box center [599, 69] width 848 height 36
paste input "5311 6th Avenue, Los Angeles, CA 90043"
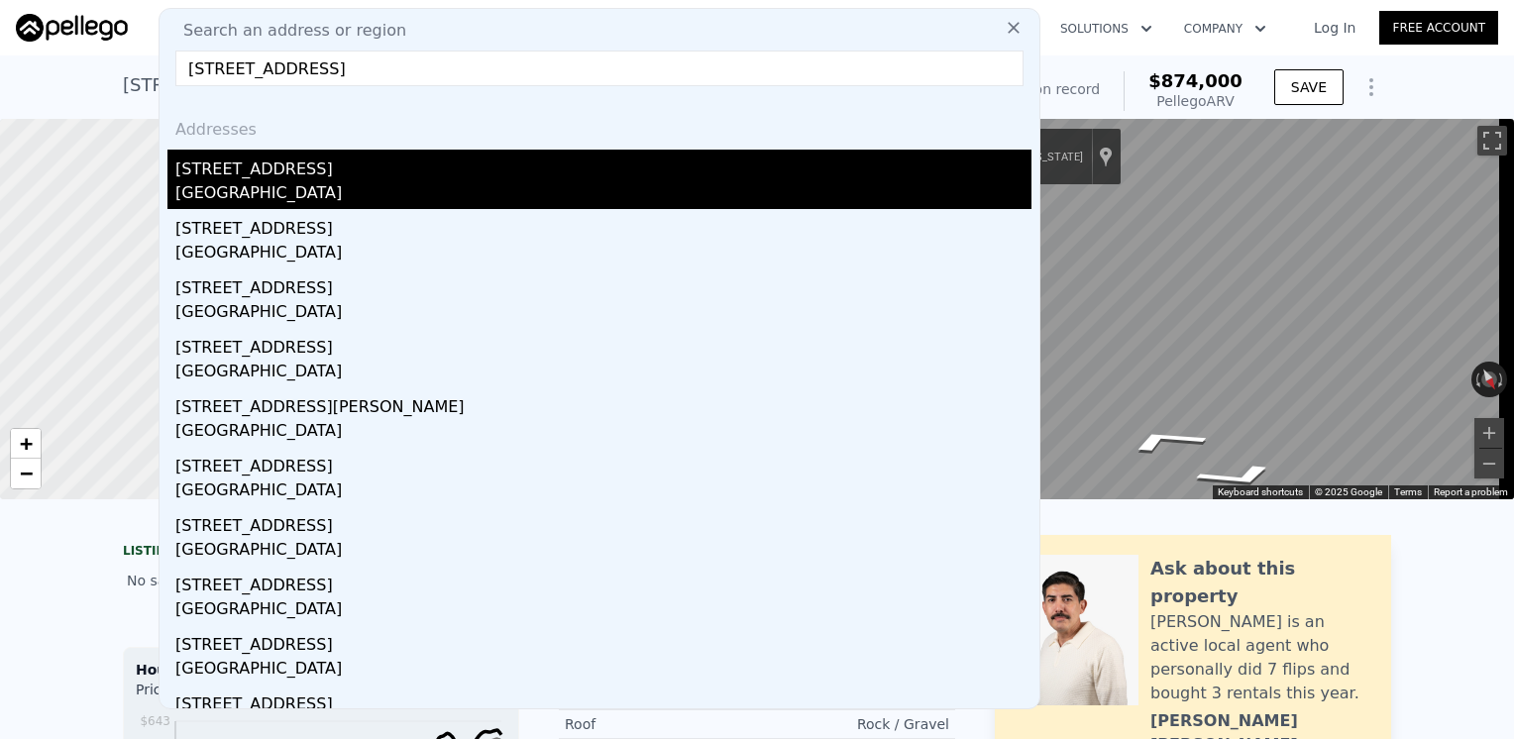
type input "5311 6th Avenue, Los Angeles, CA 90043"
click at [353, 196] on div "Los Angeles, CA 90043" at bounding box center [603, 195] width 856 height 28
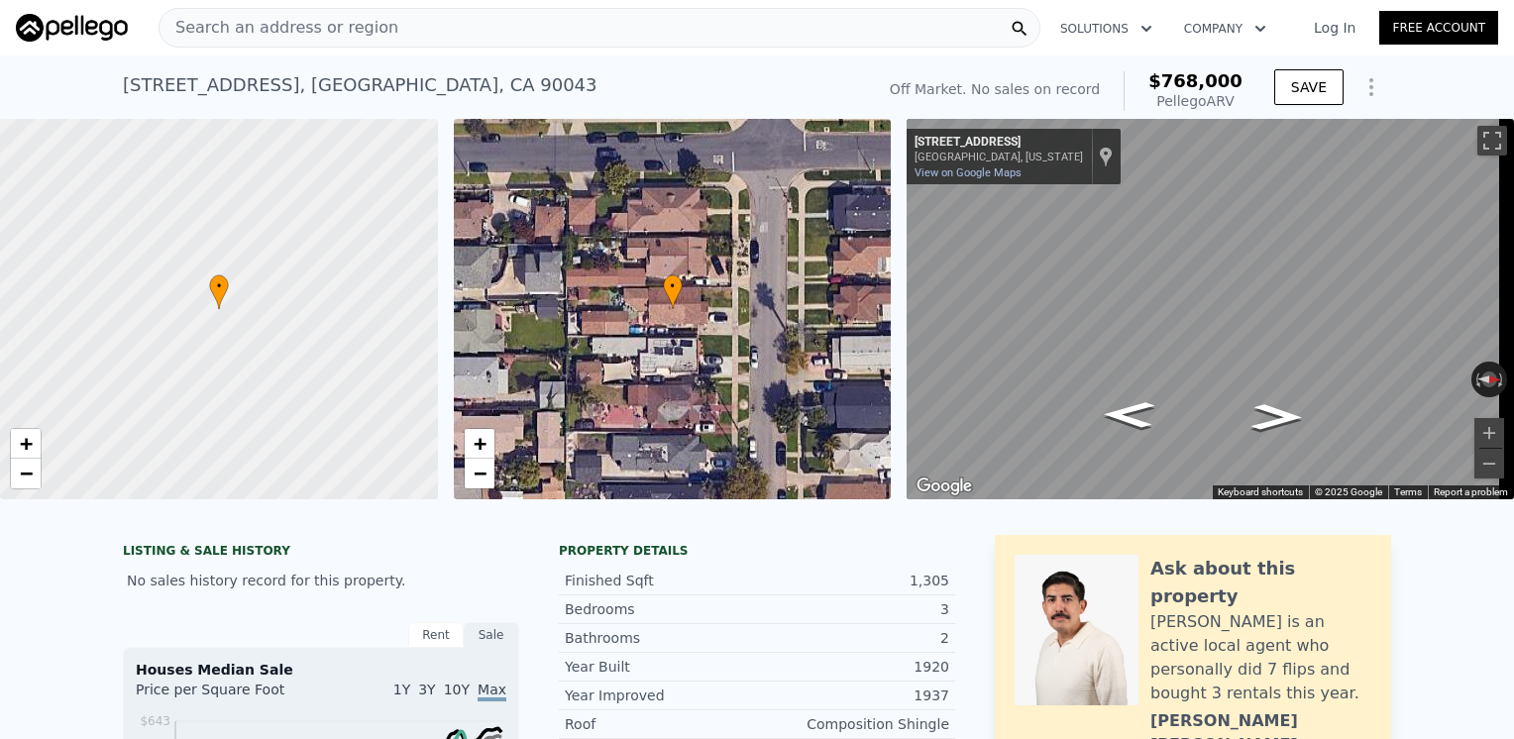
copy div "$768,000 Pellego ARV"
drag, startPoint x: 1160, startPoint y: 77, endPoint x: 1234, endPoint y: 101, distance: 78.0
click at [1234, 101] on div "$768,000 Pellego ARV" at bounding box center [1182, 91] width 119 height 40
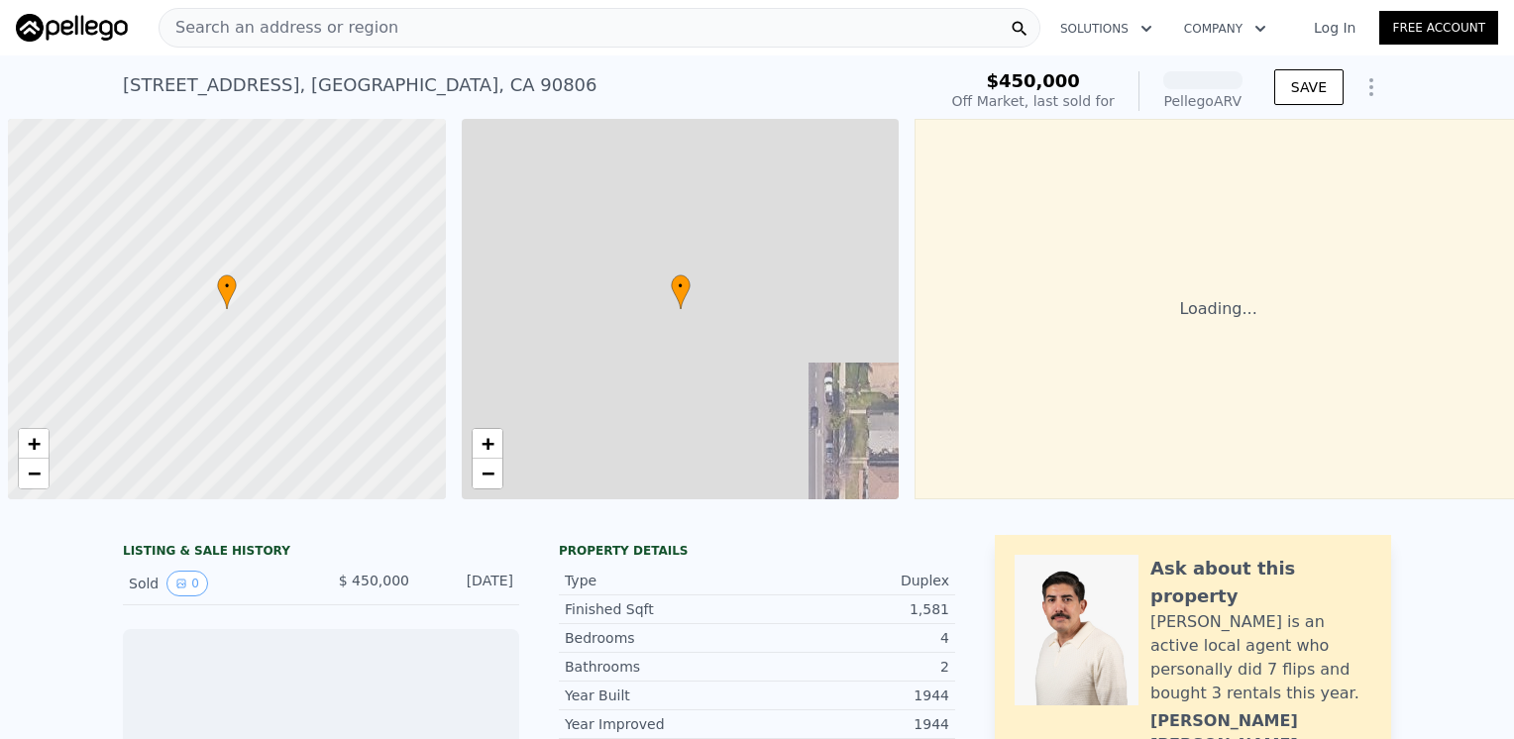
scroll to position [0, 8]
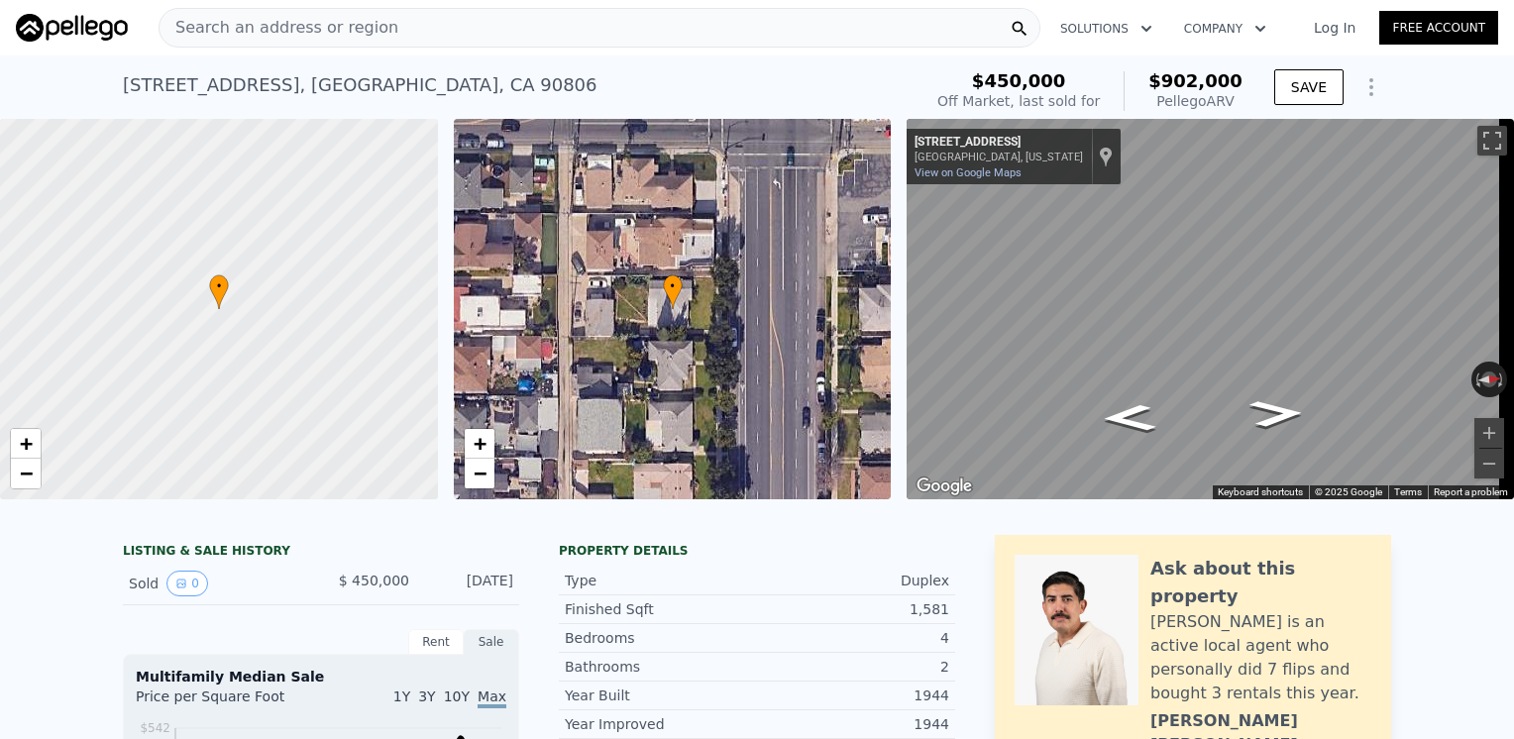
drag, startPoint x: 1158, startPoint y: 77, endPoint x: 1248, endPoint y: 107, distance: 94.9
click at [1248, 107] on div "$450,000 Off Market, last sold for $902,000 Pellego ARV SAVE" at bounding box center [1160, 90] width 462 height 55
copy div "$902,000 Pellego ARV"
click at [250, 87] on div "[STREET_ADDRESS]" at bounding box center [360, 85] width 475 height 28
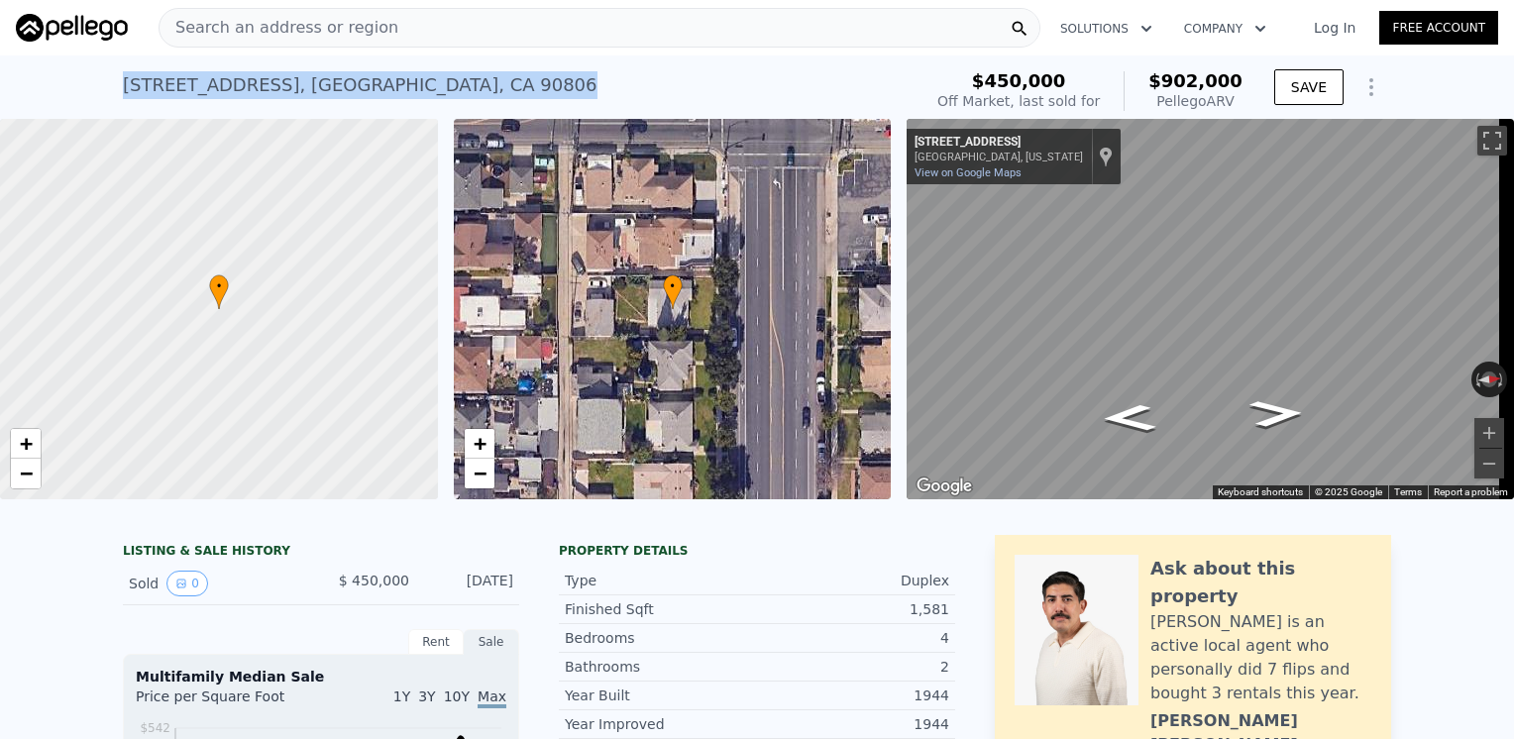
click at [250, 87] on div "[STREET_ADDRESS]" at bounding box center [360, 85] width 475 height 28
copy div "[STREET_ADDRESS] Sold [DATE] for $450k (~ARV $902k )"
